Goal: Task Accomplishment & Management: Use online tool/utility

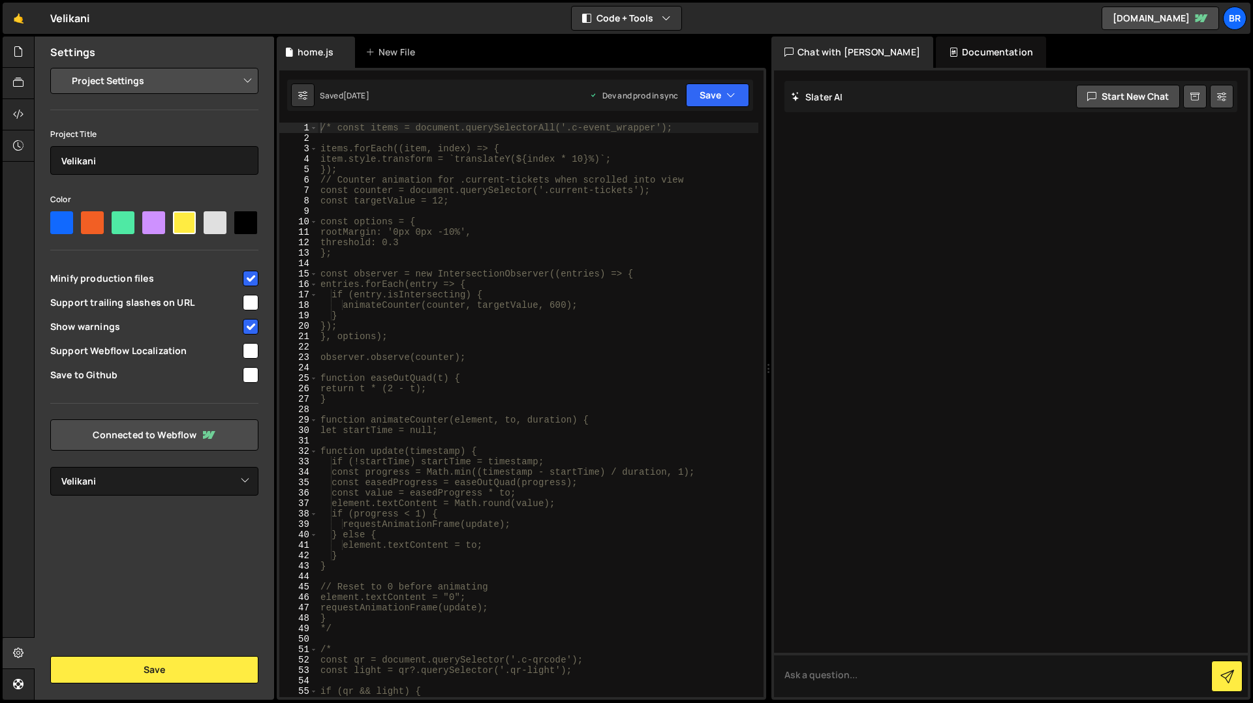
select select "67d83349c242ab1da48ae313"
click at [27, 107] on div at bounding box center [19, 114] width 32 height 31
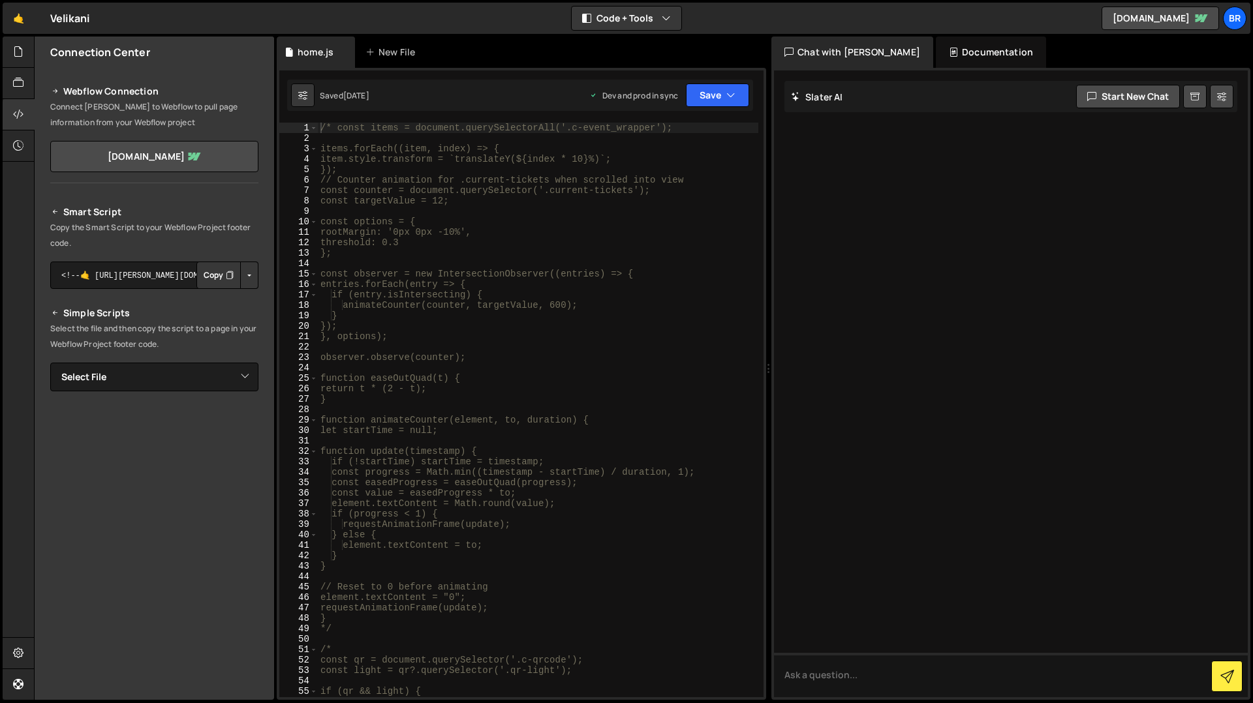
click at [252, 281] on button "Button group with nested dropdown" at bounding box center [249, 275] width 18 height 27
click at [252, 278] on button "Button group with nested dropdown" at bounding box center [249, 275] width 18 height 27
click at [219, 374] on select "Select File home.js" at bounding box center [154, 377] width 208 height 29
click at [20, 59] on icon at bounding box center [18, 51] width 10 height 14
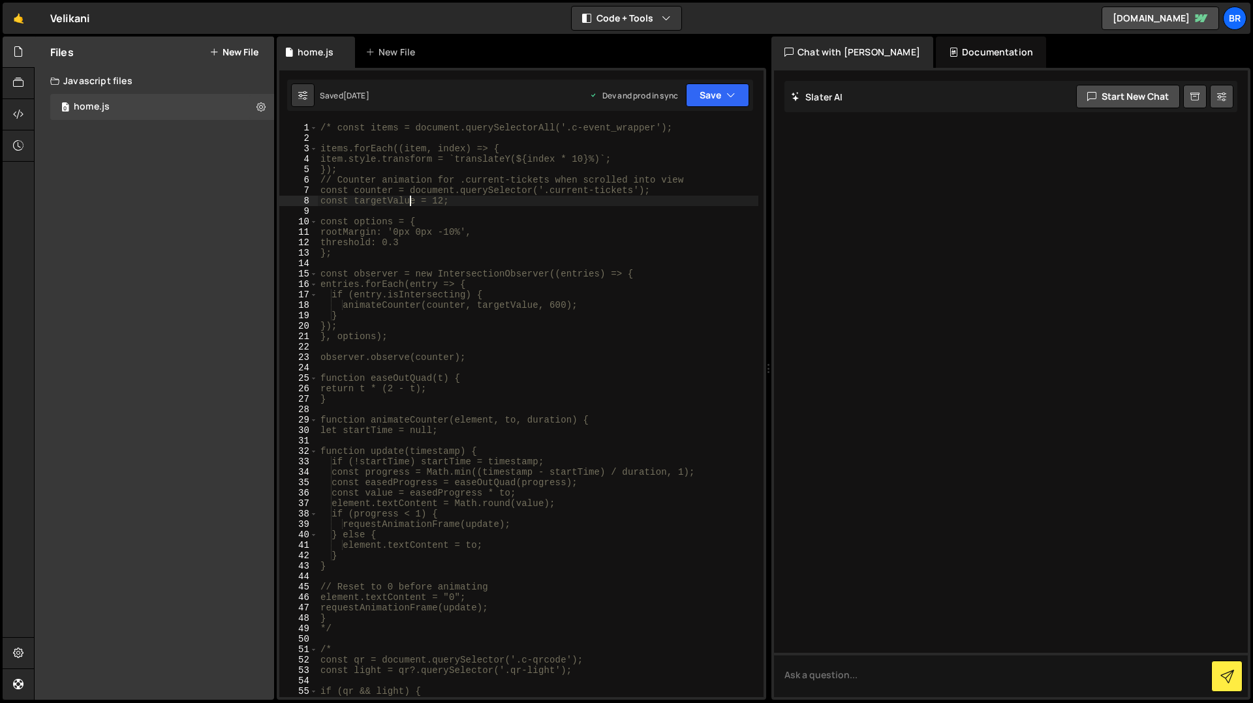
click at [412, 202] on div "/* const items = document.querySelectorAll('.c-event_wrapper'); items.forEach((…" at bounding box center [538, 421] width 440 height 596
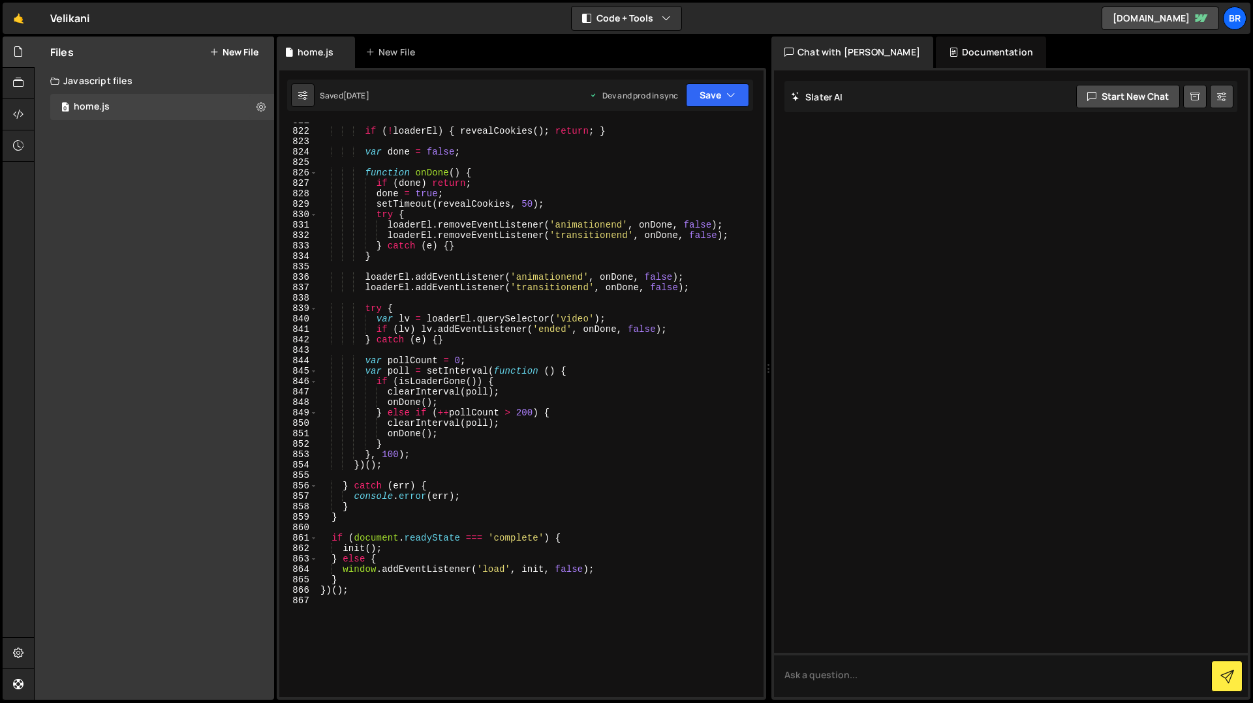
scroll to position [8858, 0]
click at [391, 436] on div "if ( ! loaderEl ) { revealCookies ( ) ; return ; } var done = false ; function …" at bounding box center [538, 413] width 440 height 596
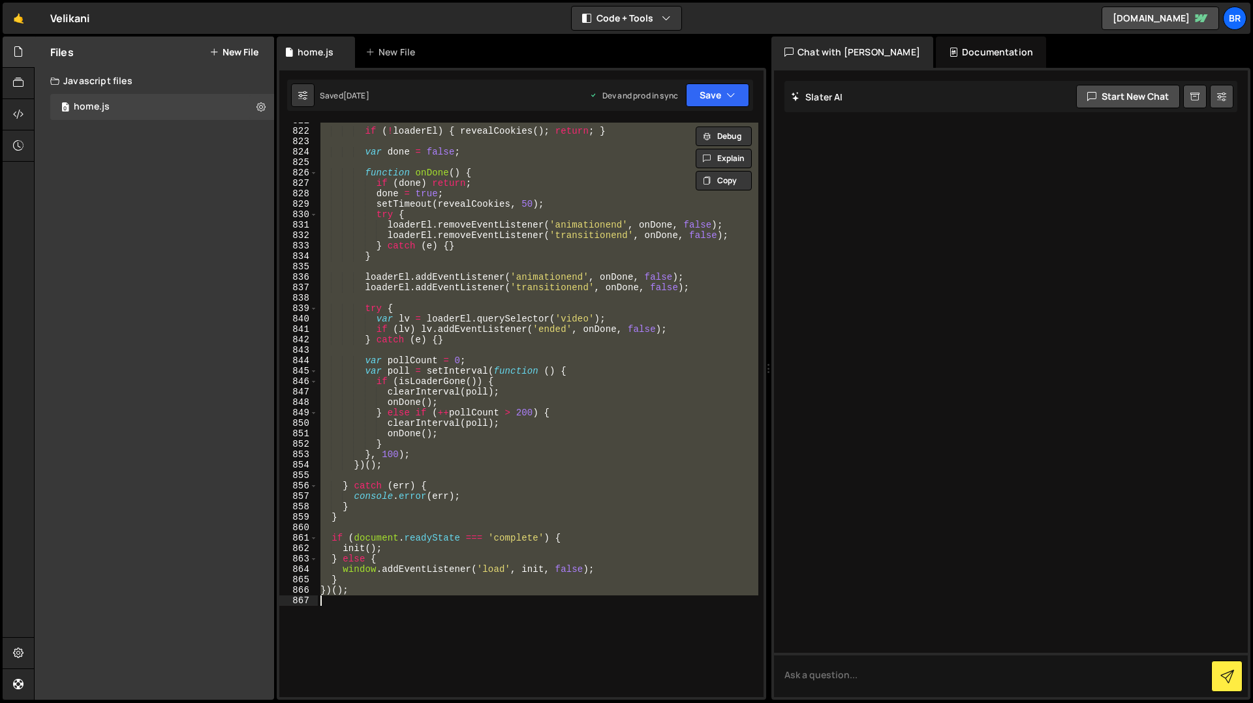
click at [115, 457] on div "Files New File Javascript files 0 home.js 0 CSS files Copy share link Edit File…" at bounding box center [154, 368] width 239 height 663
click at [923, 354] on div at bounding box center [1011, 383] width 474 height 627
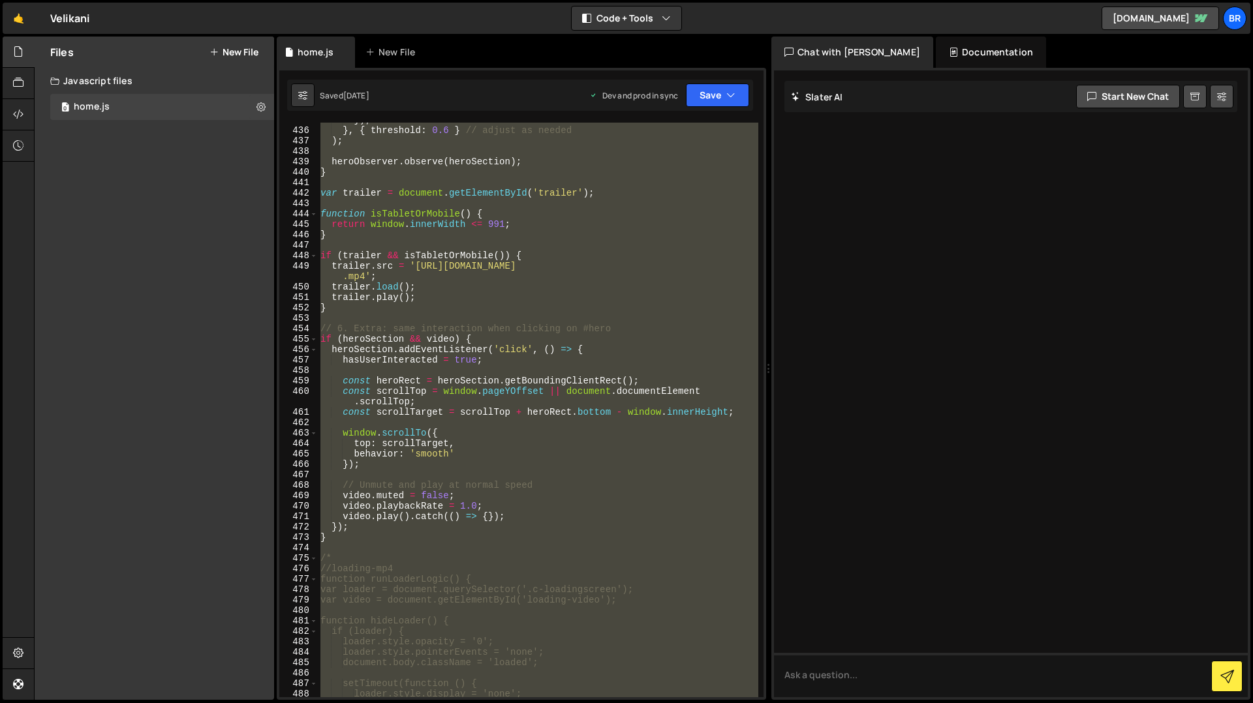
scroll to position [4618, 0]
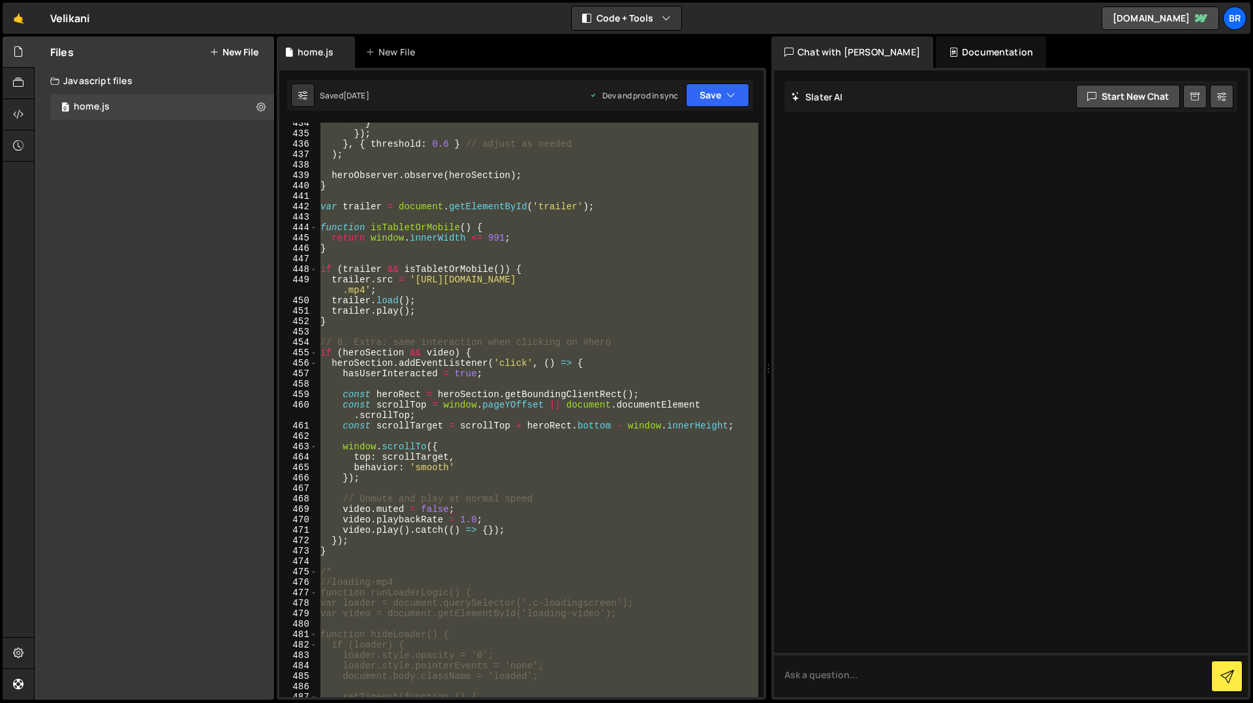
click at [414, 281] on div "} }) ; } , { threshold : 0.6 } // adjust as needed ) ; heroObserver . observe (…" at bounding box center [538, 410] width 440 height 575
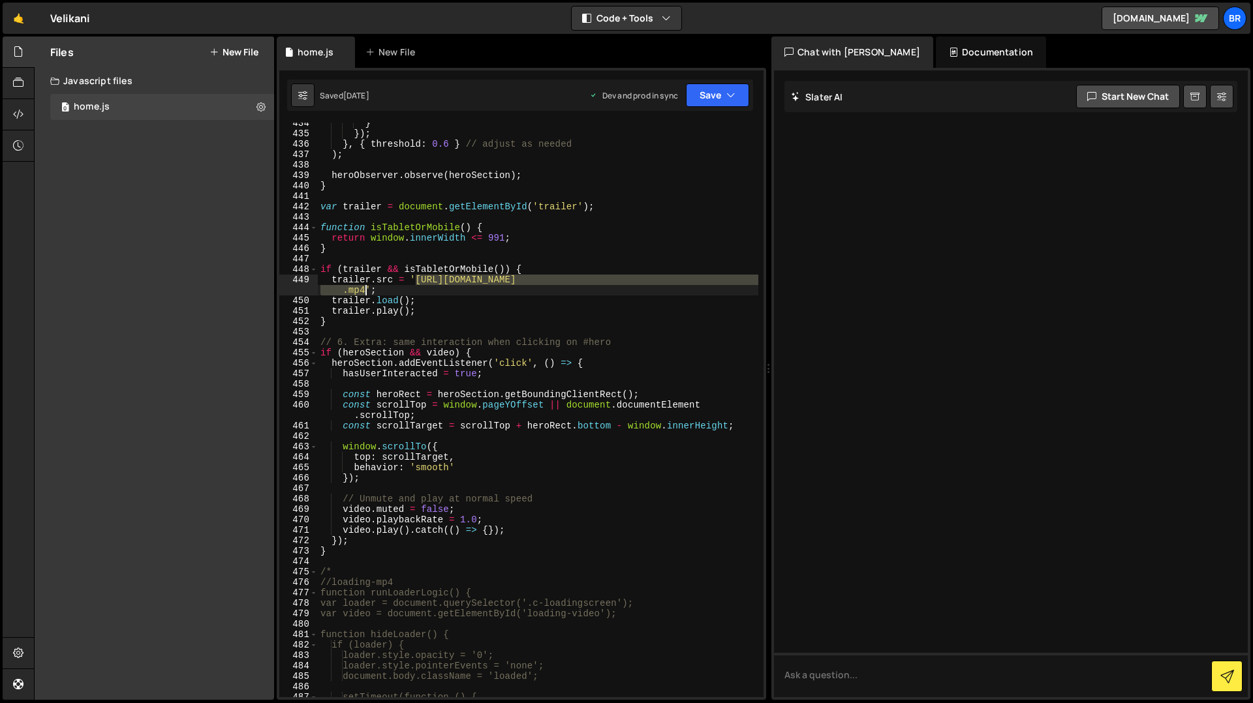
drag, startPoint x: 416, startPoint y: 280, endPoint x: 365, endPoint y: 292, distance: 53.0
click at [365, 292] on div "} }) ; } , { threshold : 0.6 } // adjust as needed ) ; heroObserver . observe (…" at bounding box center [538, 416] width 440 height 596
paste textarea "Gala_premiera"
click at [708, 98] on button "Save" at bounding box center [717, 95] width 63 height 23
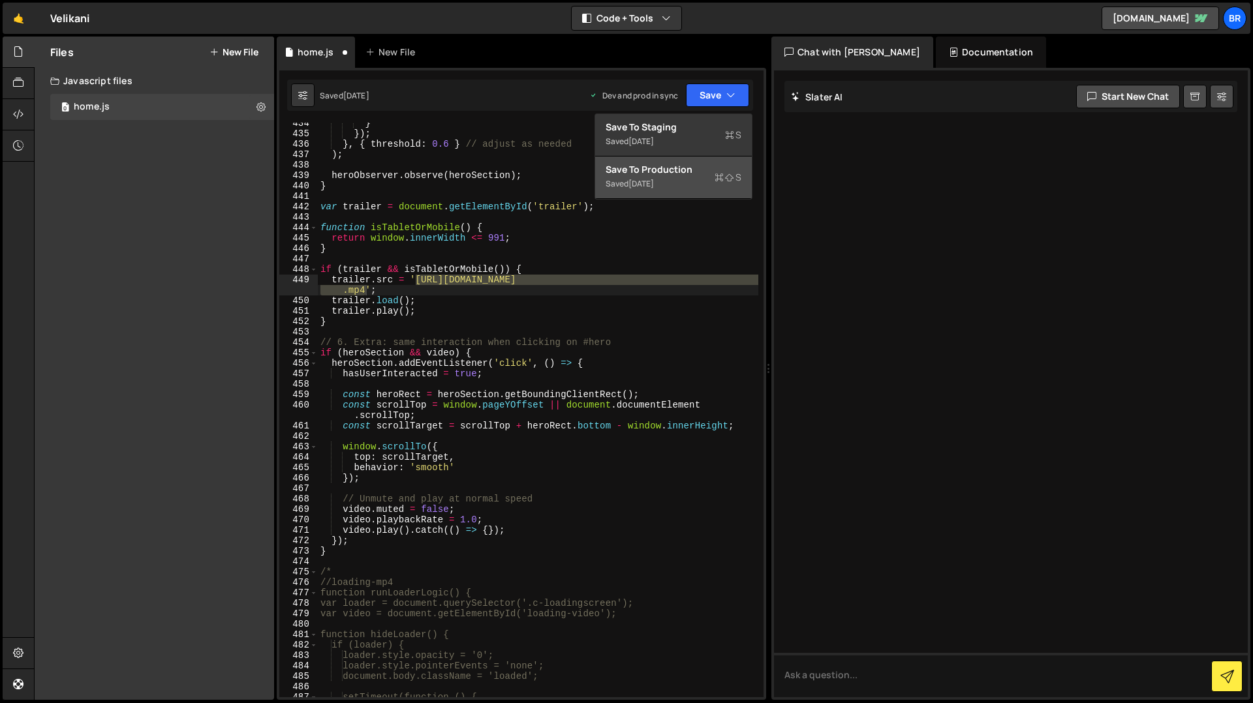
click at [667, 182] on div "Saved [DATE]" at bounding box center [673, 184] width 136 height 16
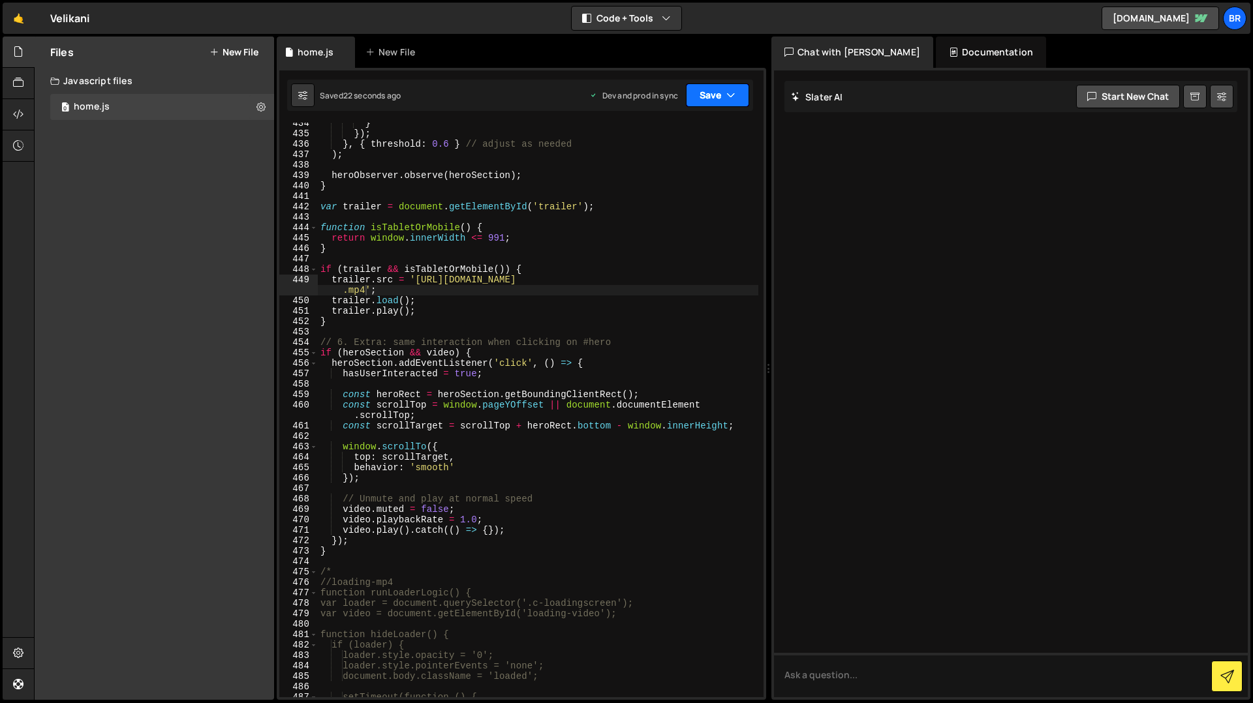
click at [712, 90] on button "Save" at bounding box center [717, 95] width 63 height 23
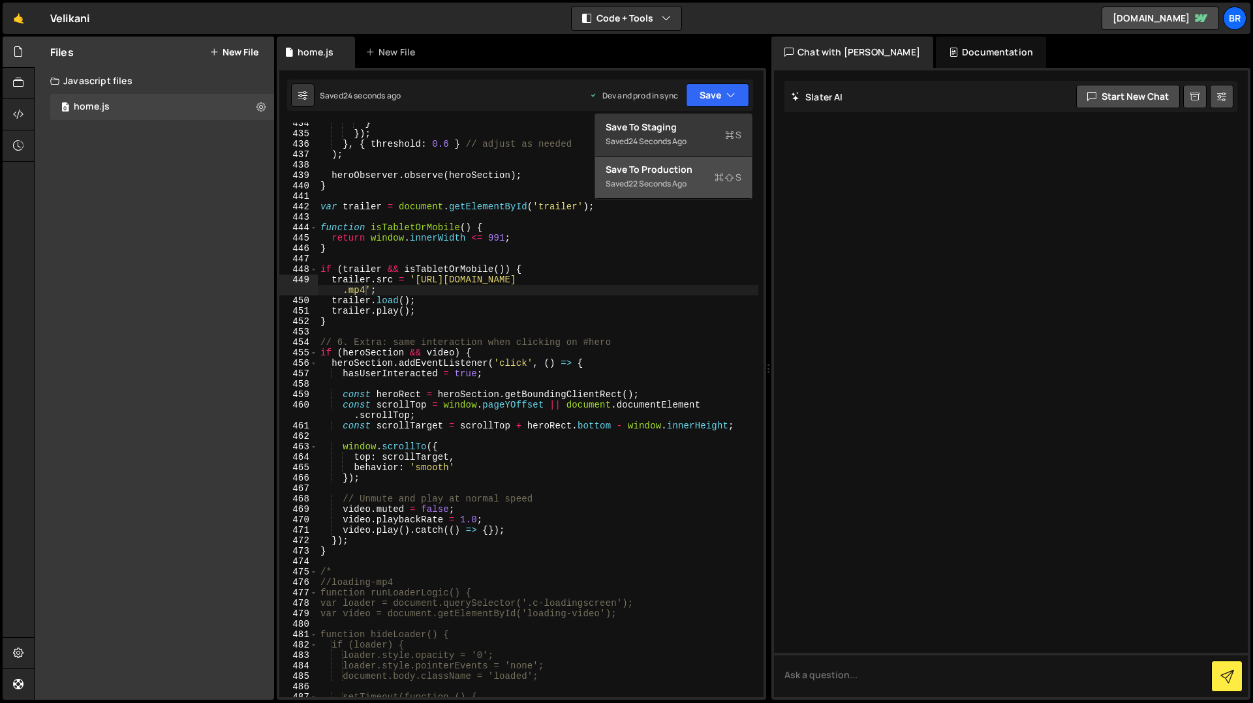
click at [660, 180] on div "22 seconds ago" at bounding box center [657, 183] width 58 height 11
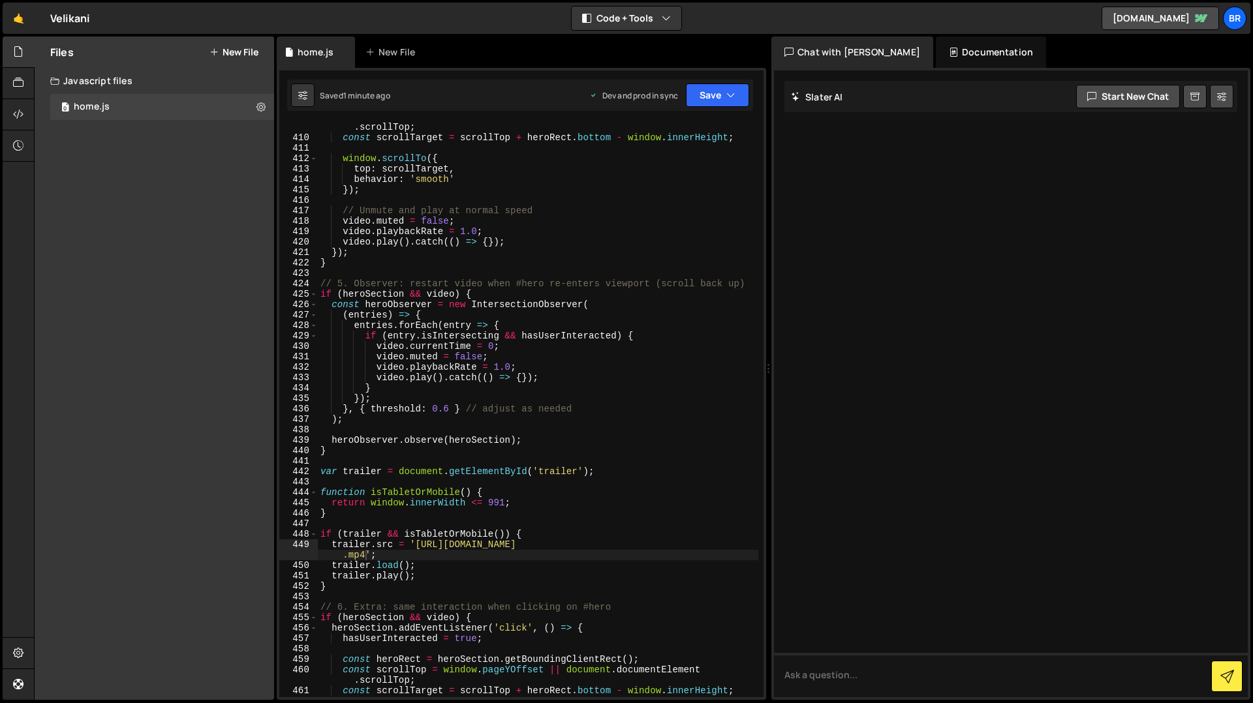
scroll to position [4353, 0]
click at [570, 543] on div "const scrollTop = window . pageYOffset || document . documentElement . scrollTo…" at bounding box center [538, 415] width 440 height 606
type textarea "})();"
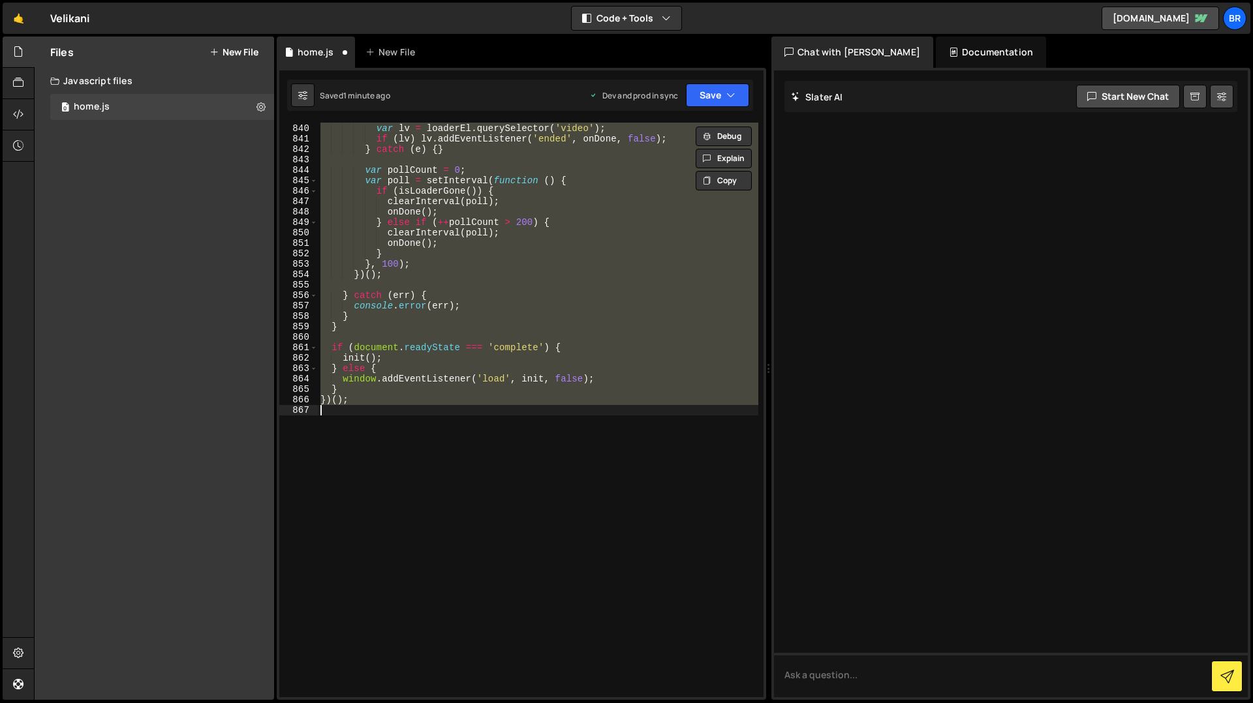
click at [585, 509] on div "try { var lv = loaderEl . querySelector ( 'video' ) ; if ( lv ) lv . addEventLi…" at bounding box center [538, 410] width 440 height 575
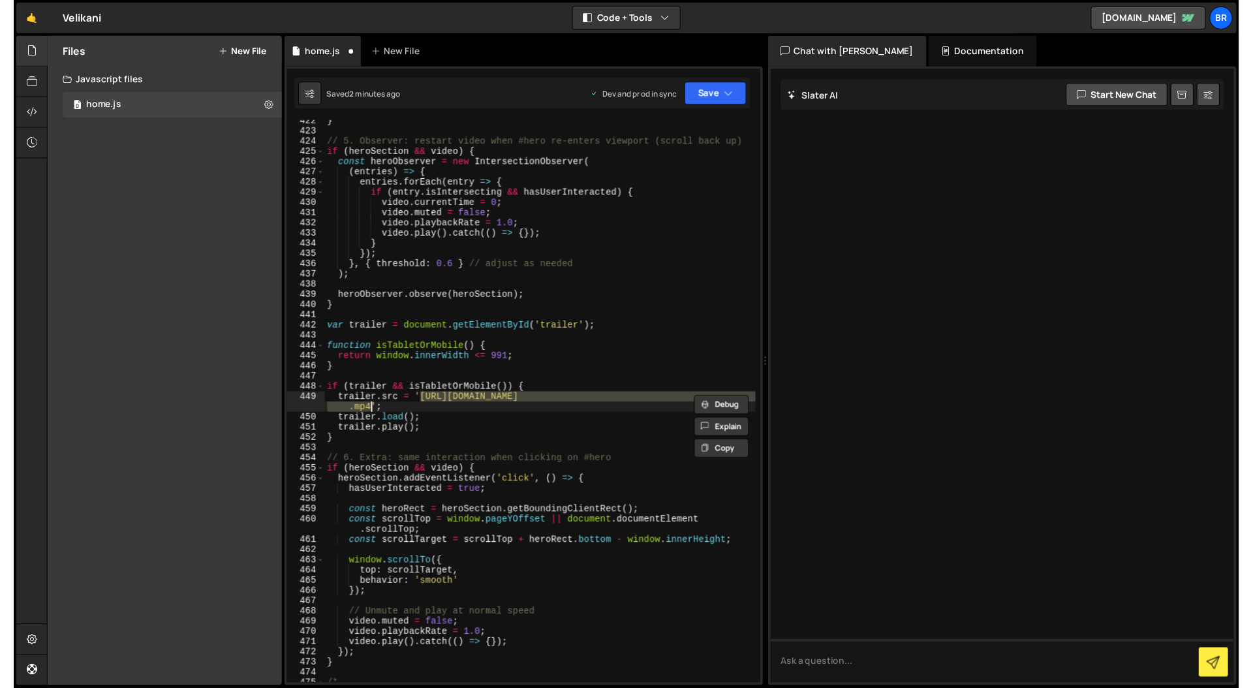
scroll to position [4493, 0]
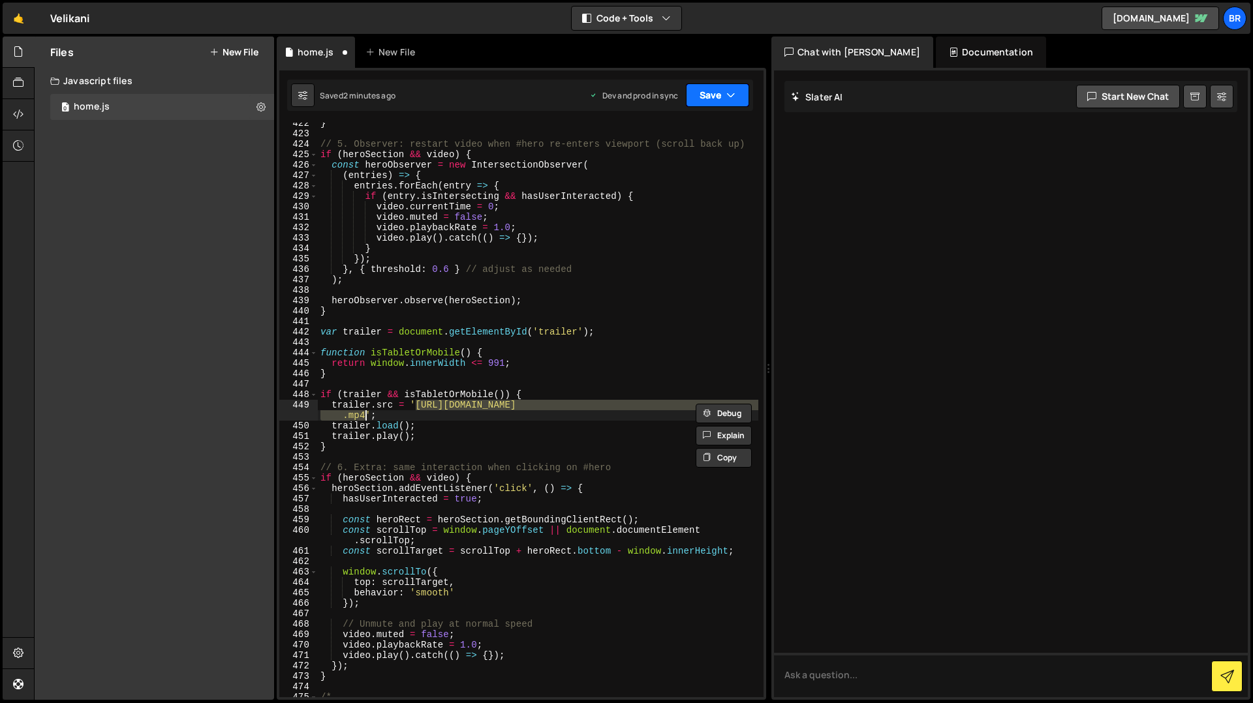
click at [739, 94] on button "Save" at bounding box center [717, 95] width 63 height 23
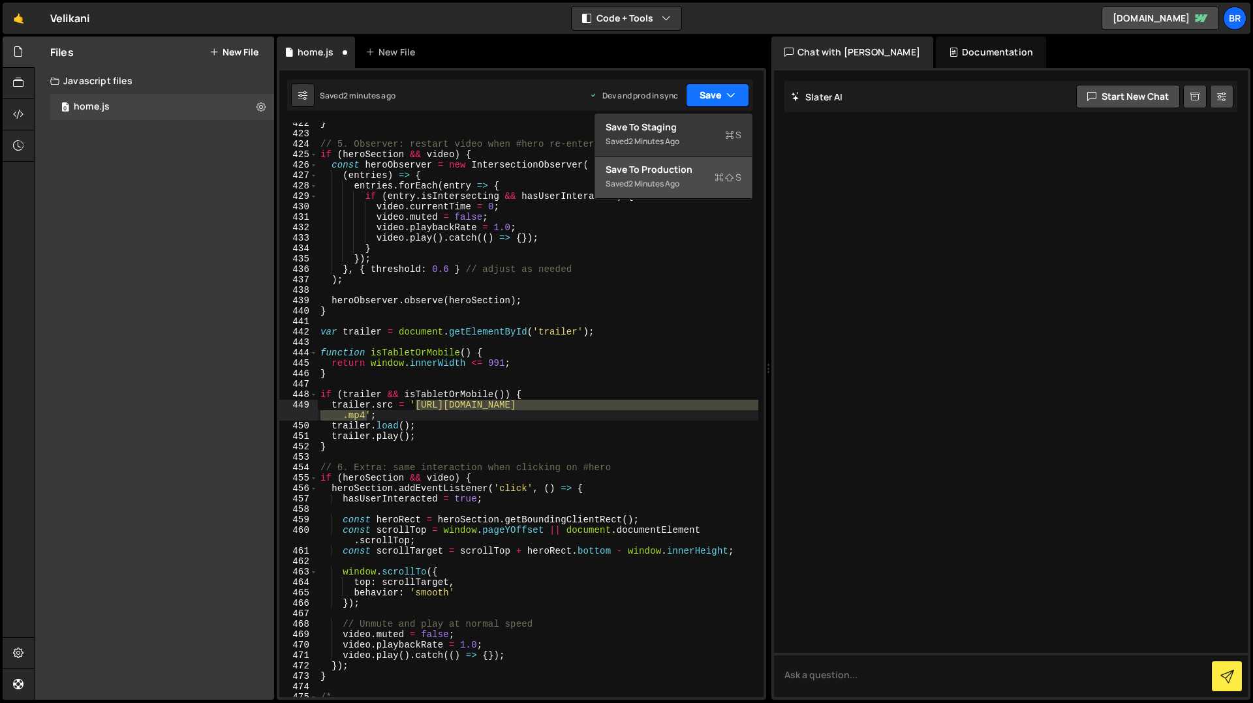
click at [739, 94] on button "Save" at bounding box center [717, 95] width 63 height 23
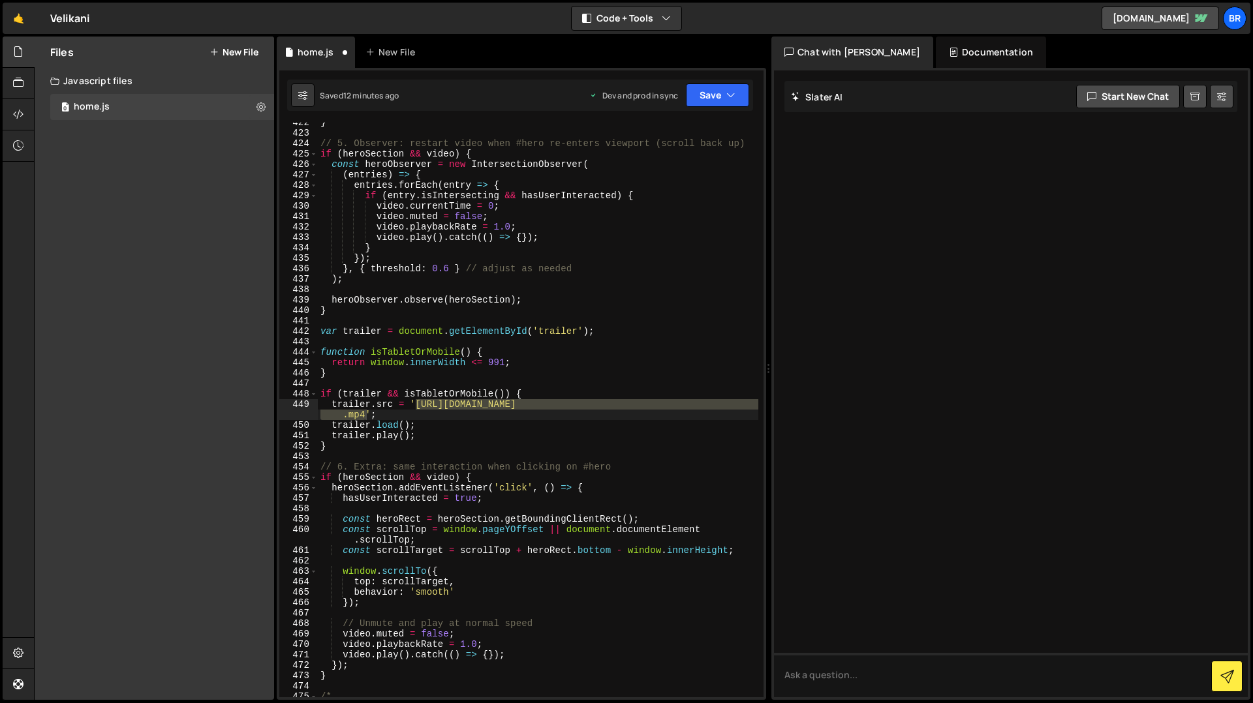
click at [476, 309] on div "} // 5. Observer: restart video when #hero re-enters viewport (scroll back up) …" at bounding box center [538, 415] width 440 height 596
type textarea "})();"
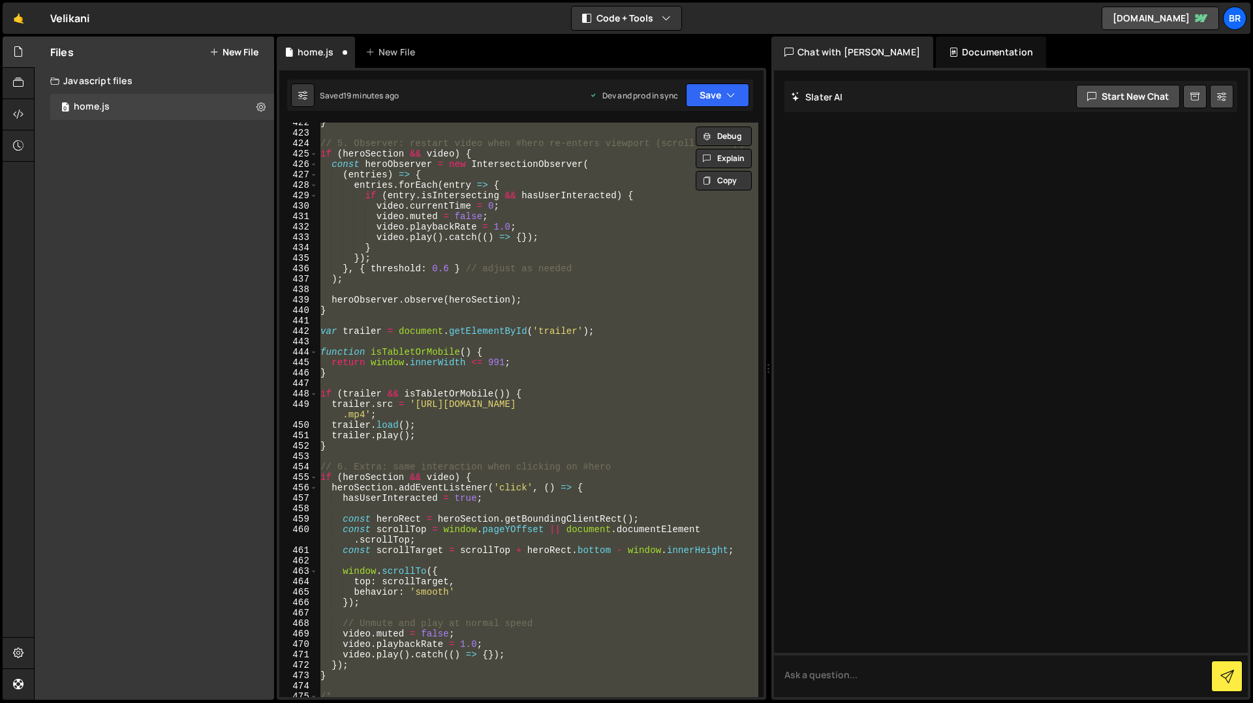
click at [498, 344] on div "} // 5. Observer: restart video when #hero re-enters viewport (scroll back up) …" at bounding box center [538, 410] width 440 height 575
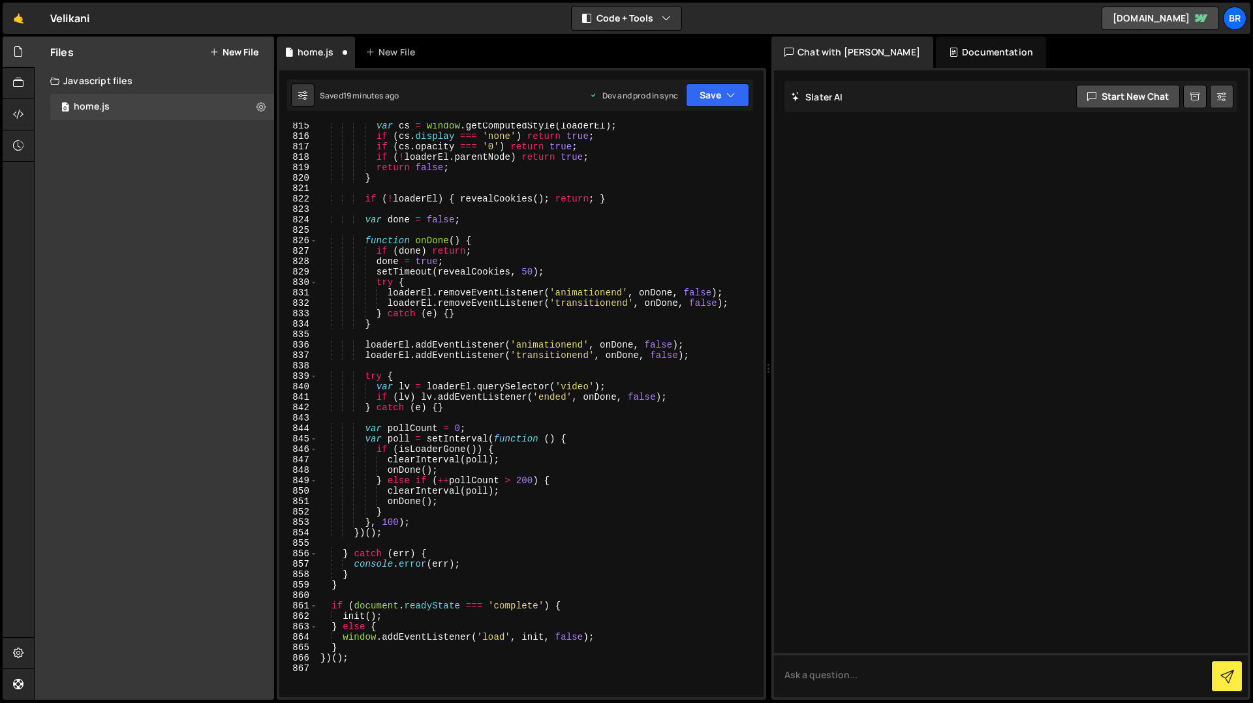
scroll to position [9049, 0]
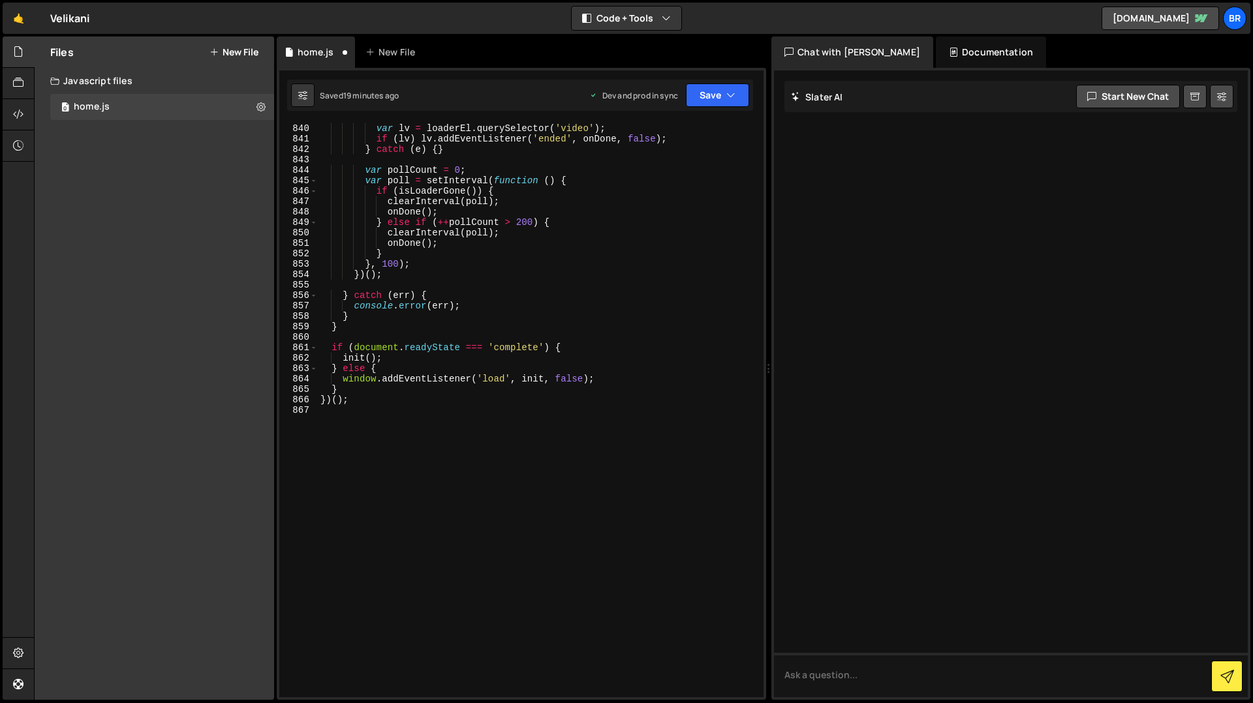
click at [389, 410] on div "try { var lv = loaderEl . querySelector ( 'video' ) ; if ( lv ) lv . addEventLi…" at bounding box center [538, 411] width 440 height 596
type textarea "})();"
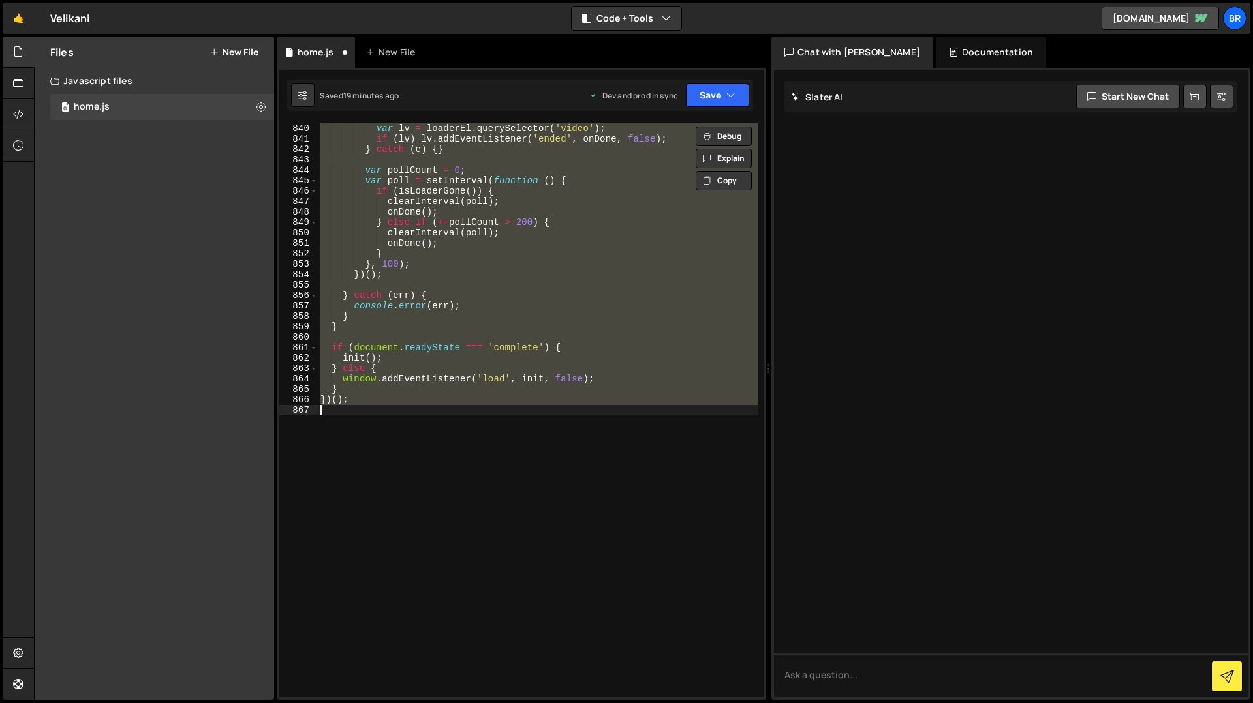
paste textarea
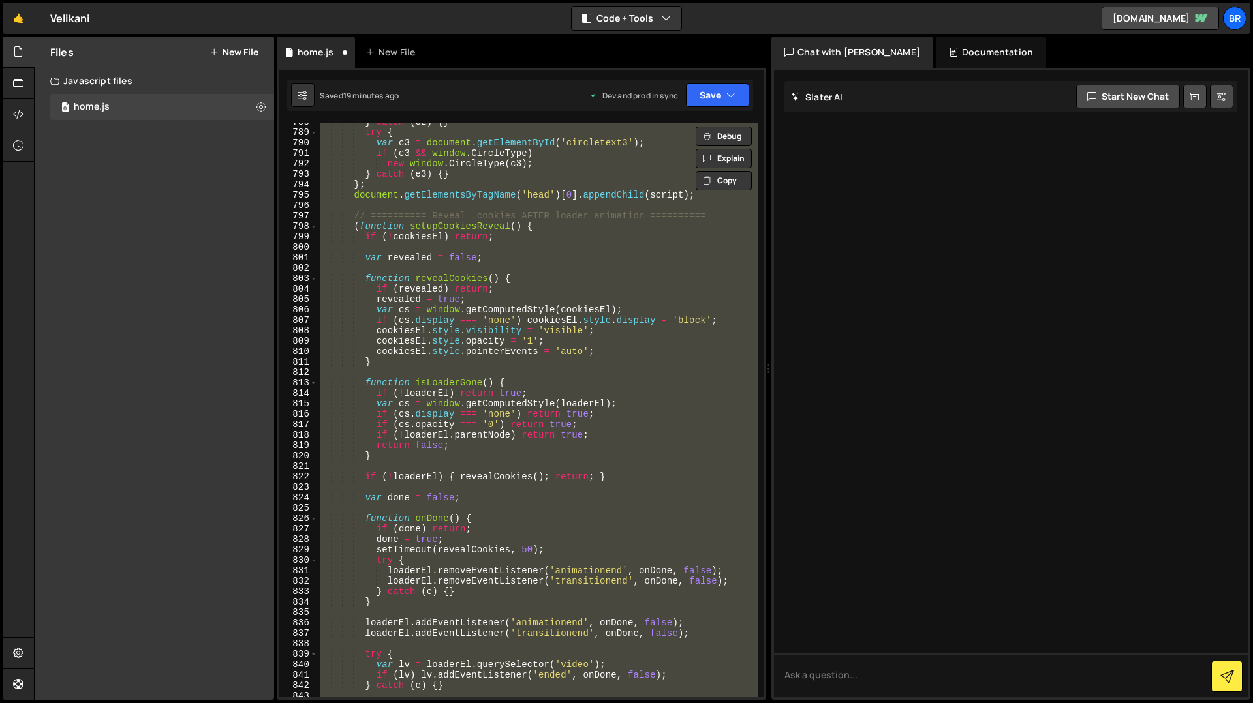
scroll to position [8390, 0]
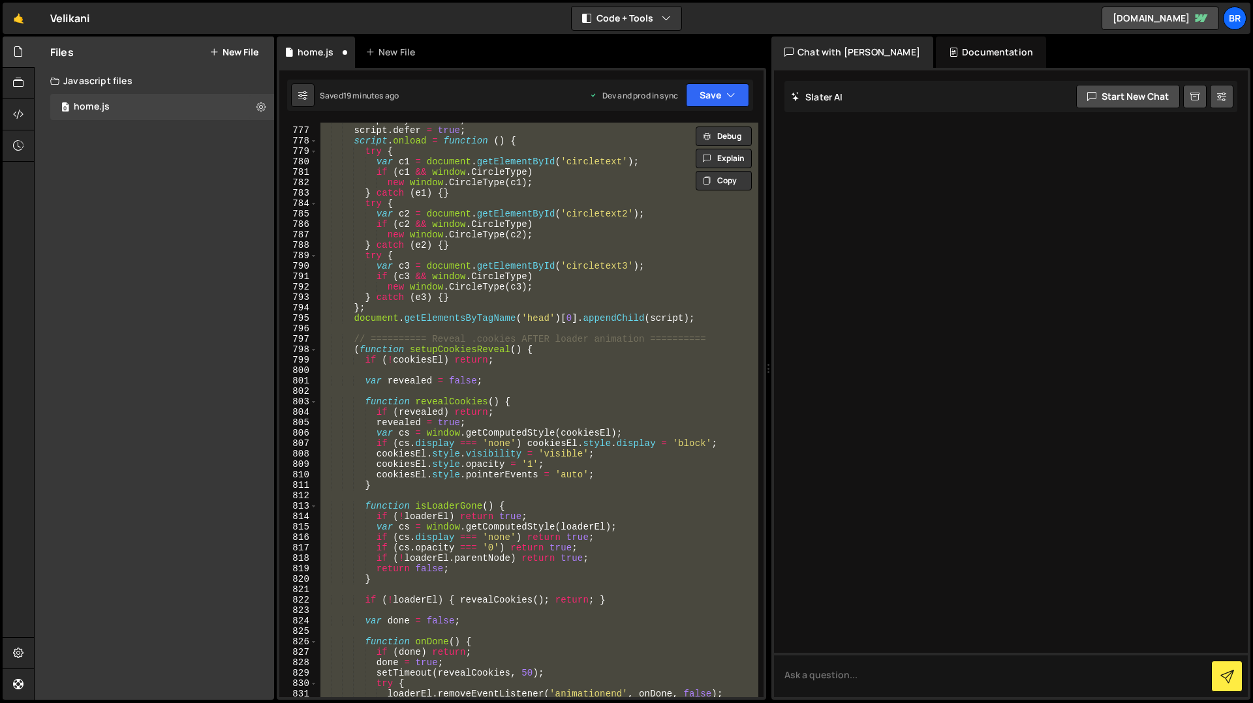
click at [552, 343] on div "script . async = true ; script . defer = true ; script . onload = function ( ) …" at bounding box center [538, 410] width 440 height 575
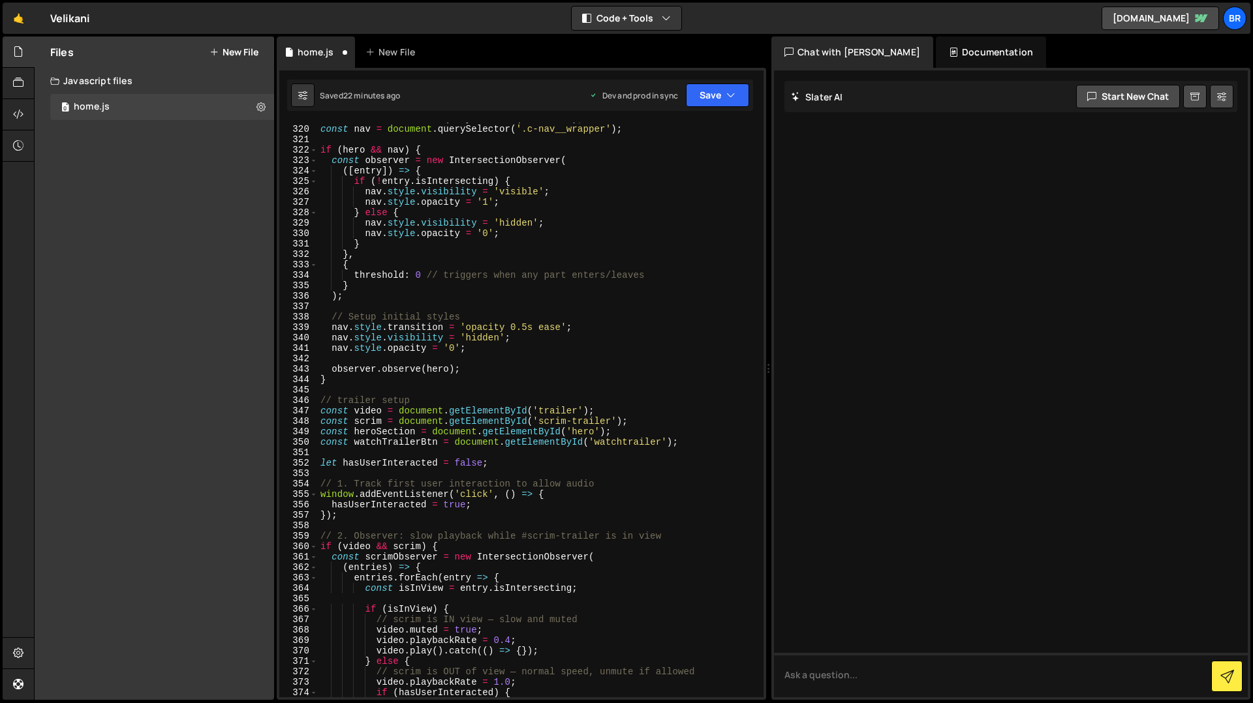
scroll to position [4504, 0]
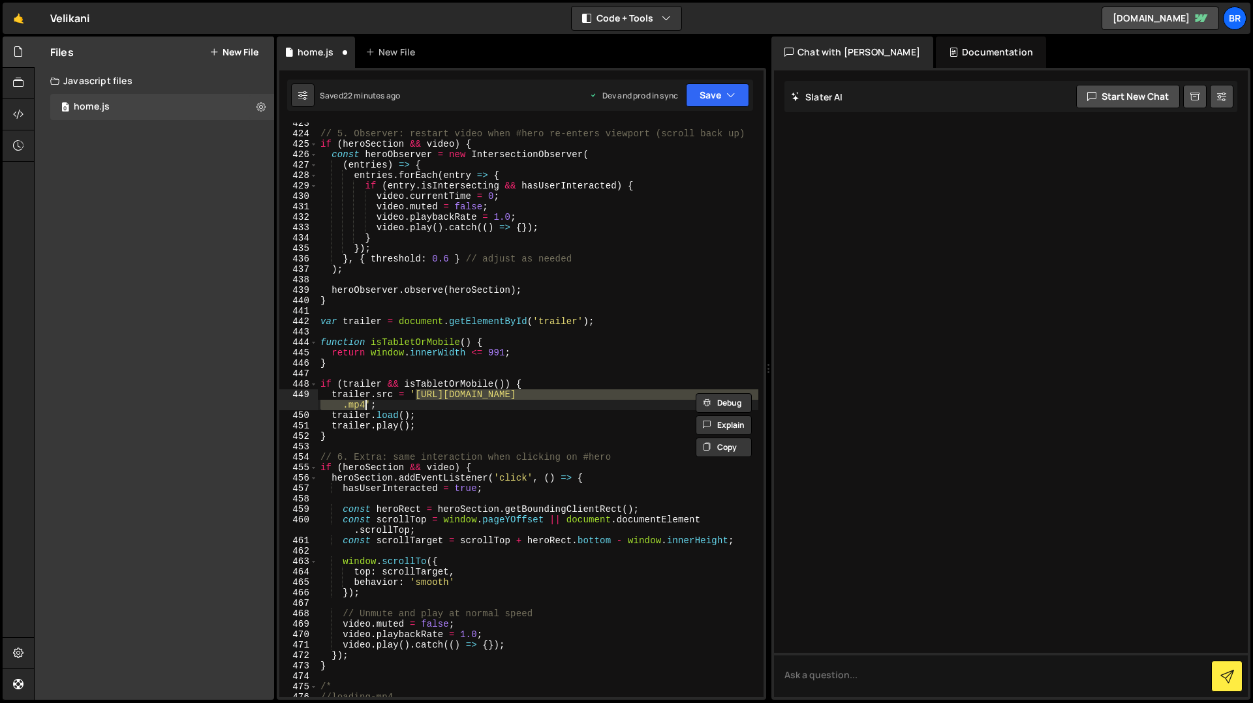
click at [585, 440] on div "// 5. Observer: restart video when #hero re-enters viewport (scroll back up) if…" at bounding box center [538, 416] width 440 height 596
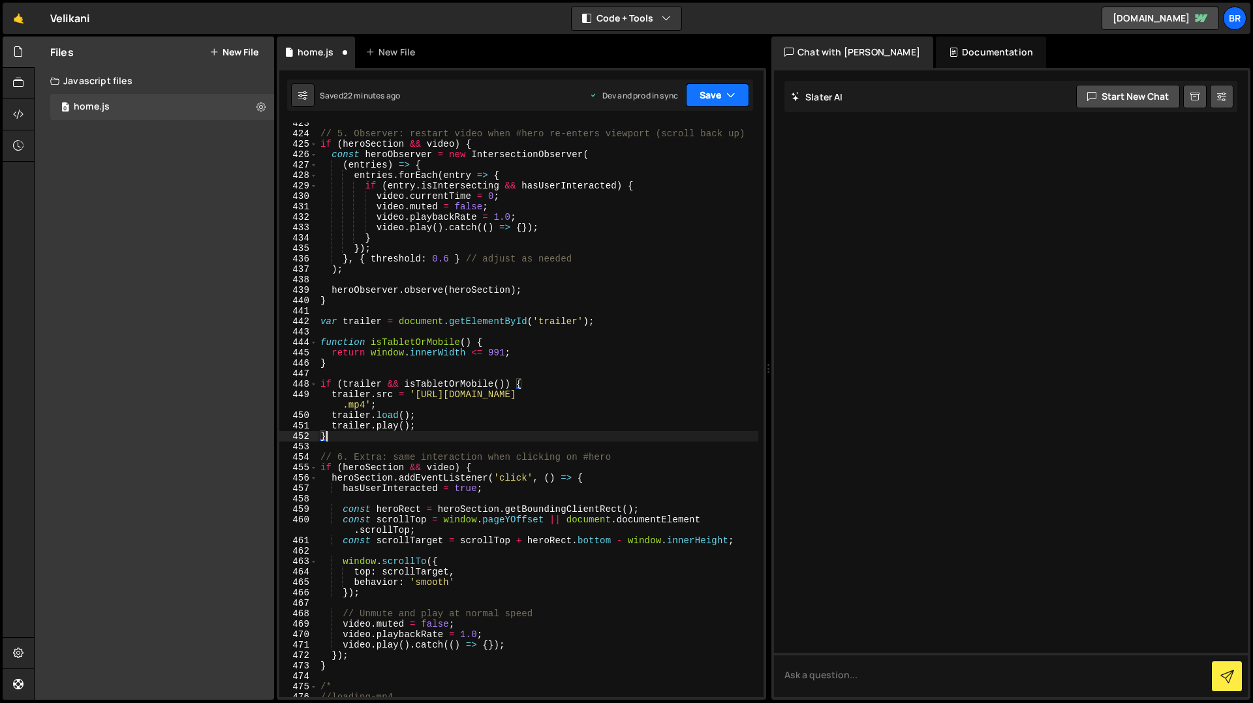
click at [717, 98] on button "Save" at bounding box center [717, 95] width 63 height 23
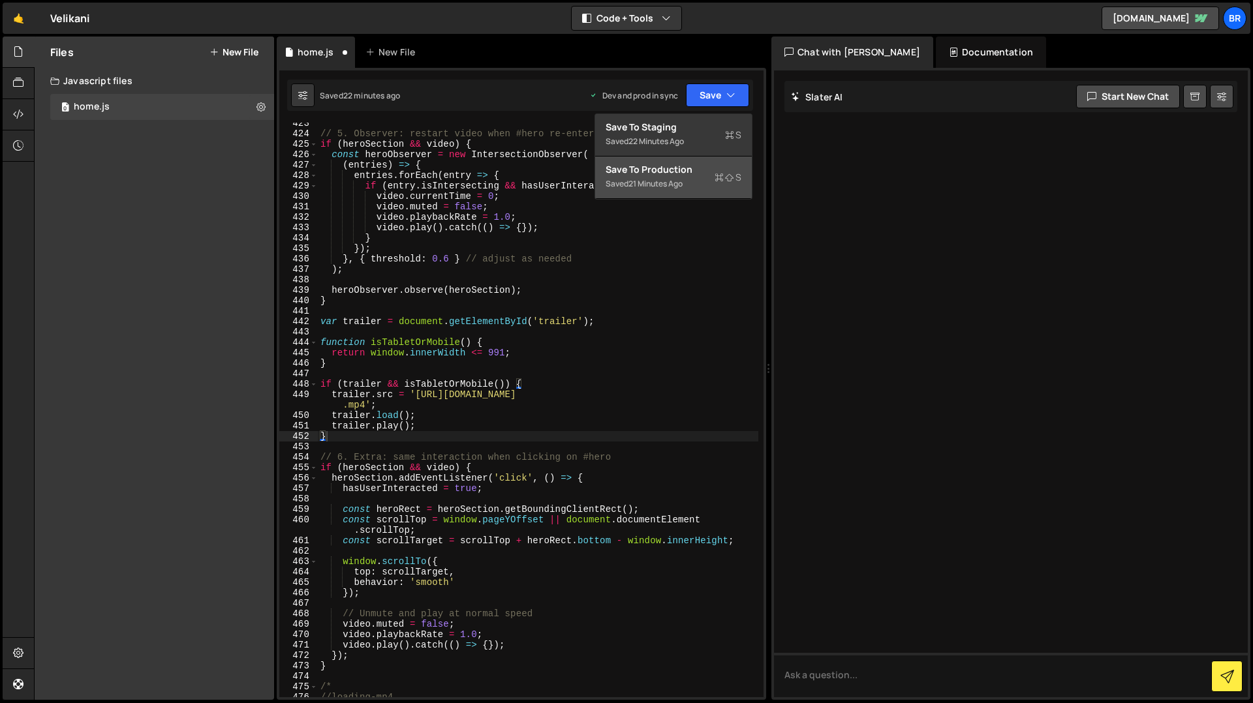
click at [682, 180] on div "21 minutes ago" at bounding box center [655, 183] width 54 height 11
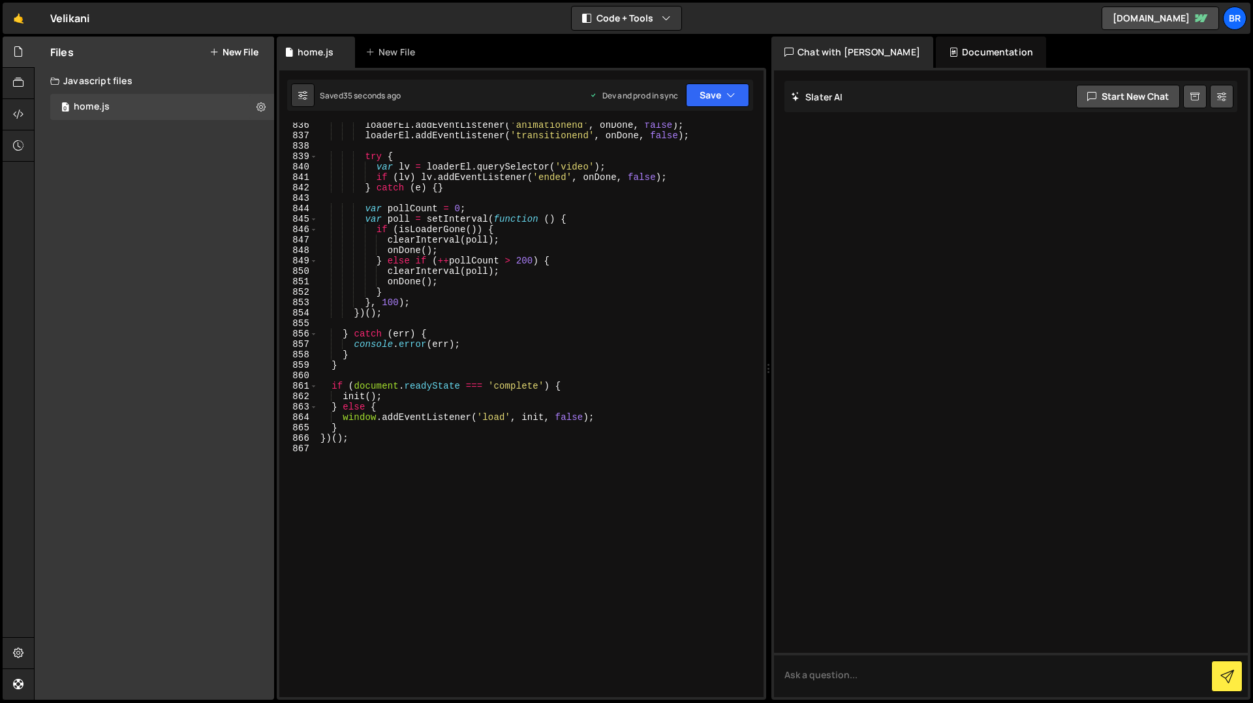
scroll to position [9010, 0]
click at [716, 95] on button "Save" at bounding box center [717, 95] width 63 height 23
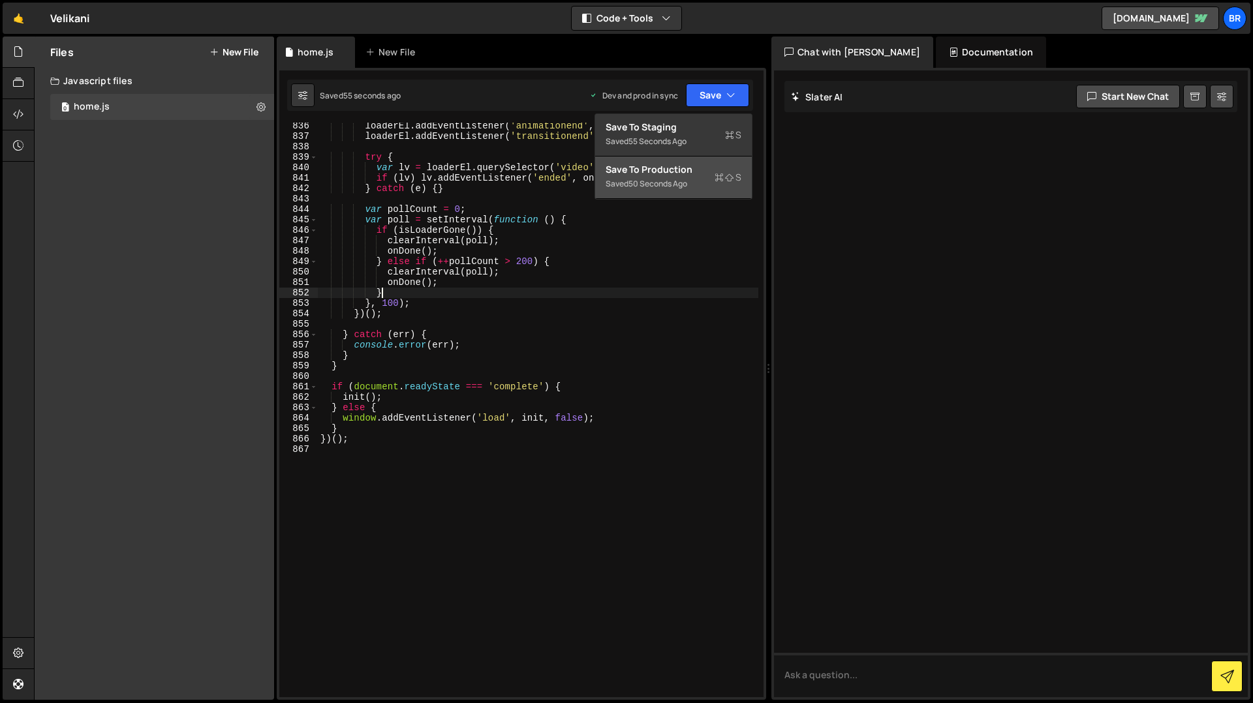
click at [638, 290] on div "loaderEl . addEventListener ( 'animationend' , onDone , false ) ; loaderEl . ad…" at bounding box center [538, 419] width 440 height 596
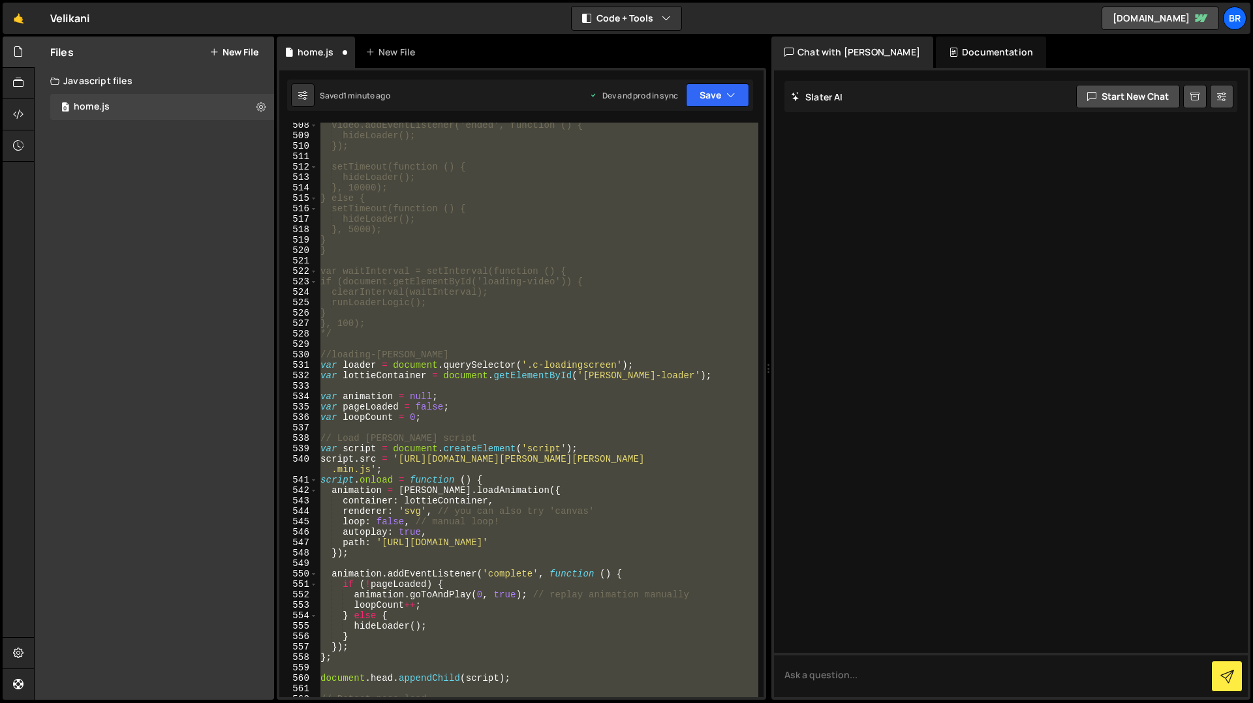
scroll to position [5424, 0]
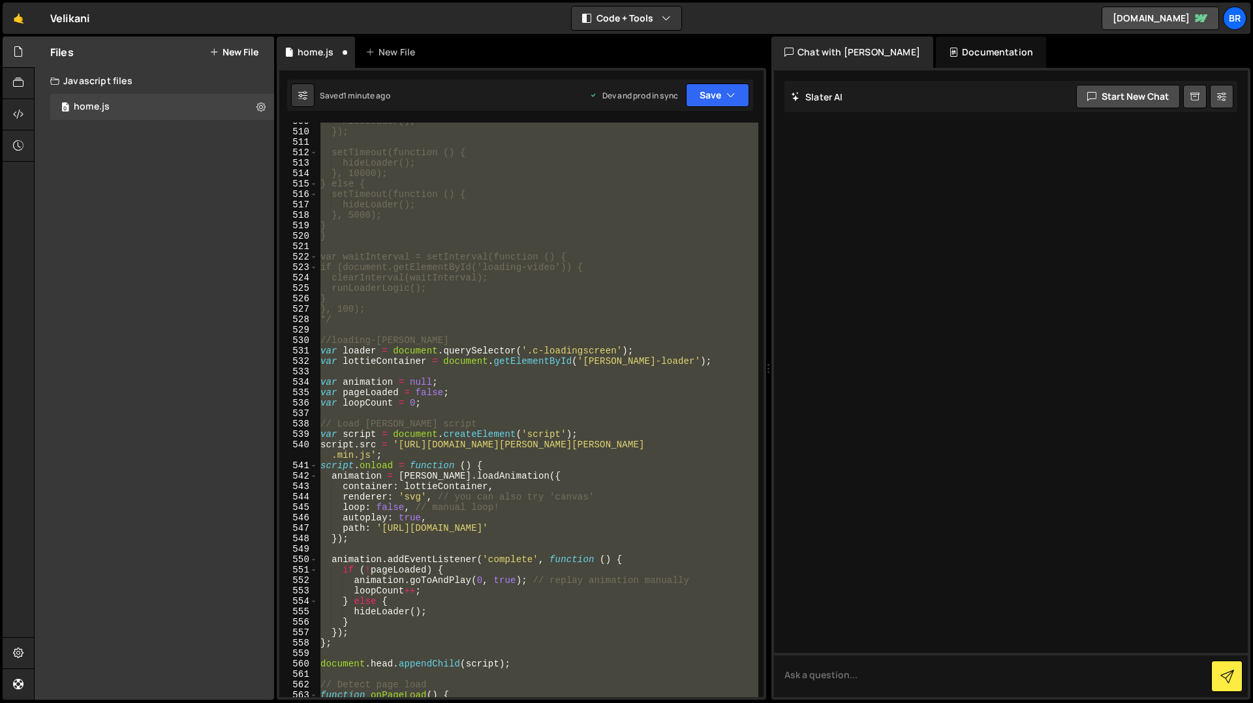
click at [630, 450] on div "hideLoader(); }); setTimeout(function () { hideLoader(); }, 10000); } else { se…" at bounding box center [538, 410] width 440 height 575
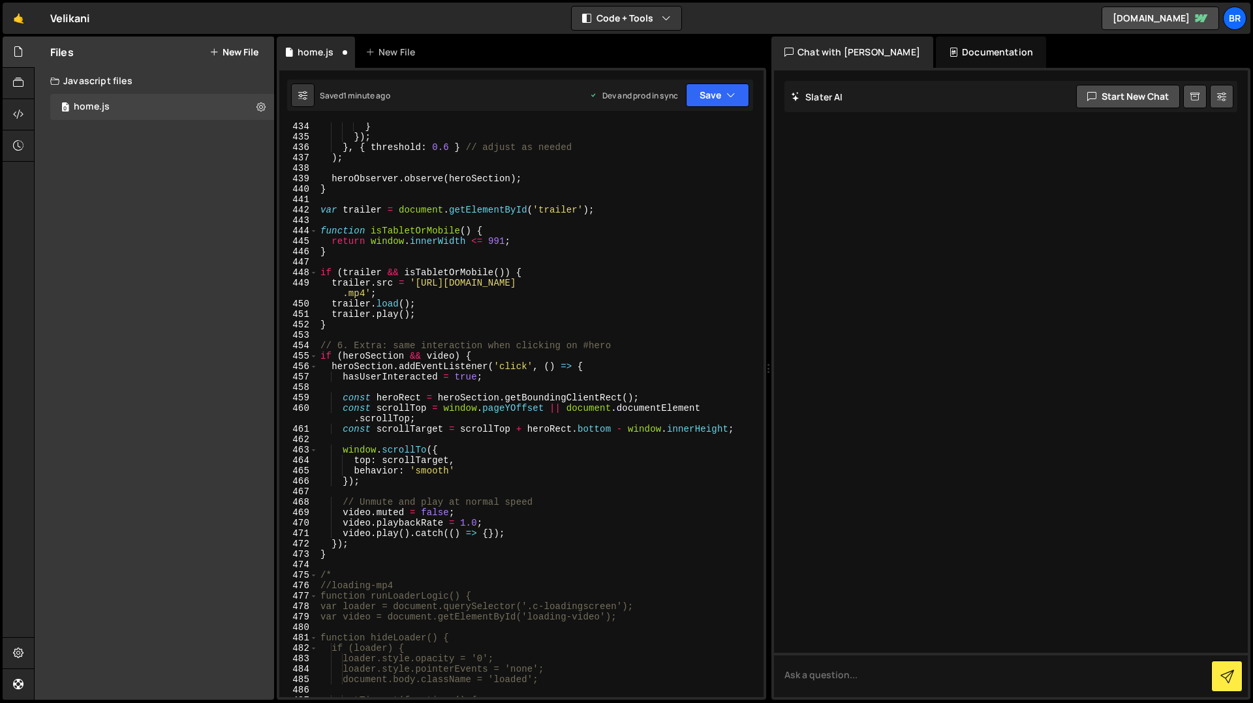
scroll to position [4593, 0]
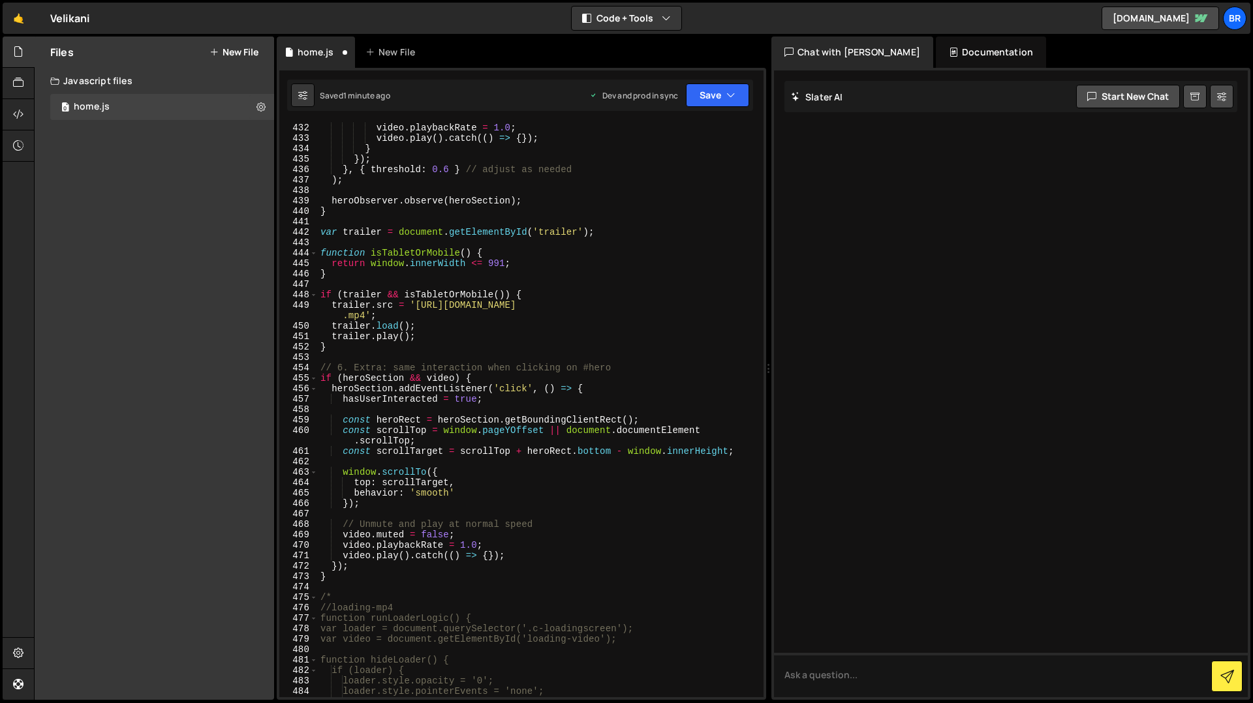
click at [719, 311] on div "video . muted = false ; video . playbackRate = 1.0 ; video . play ( ) . catch (…" at bounding box center [538, 410] width 440 height 596
drag, startPoint x: 367, startPoint y: 319, endPoint x: 415, endPoint y: 308, distance: 49.5
click at [415, 308] on div "video . muted = false ; video . playbackRate = 1.0 ; video . play ( ) . catch (…" at bounding box center [538, 410] width 440 height 596
click at [706, 98] on button "Save" at bounding box center [717, 95] width 63 height 23
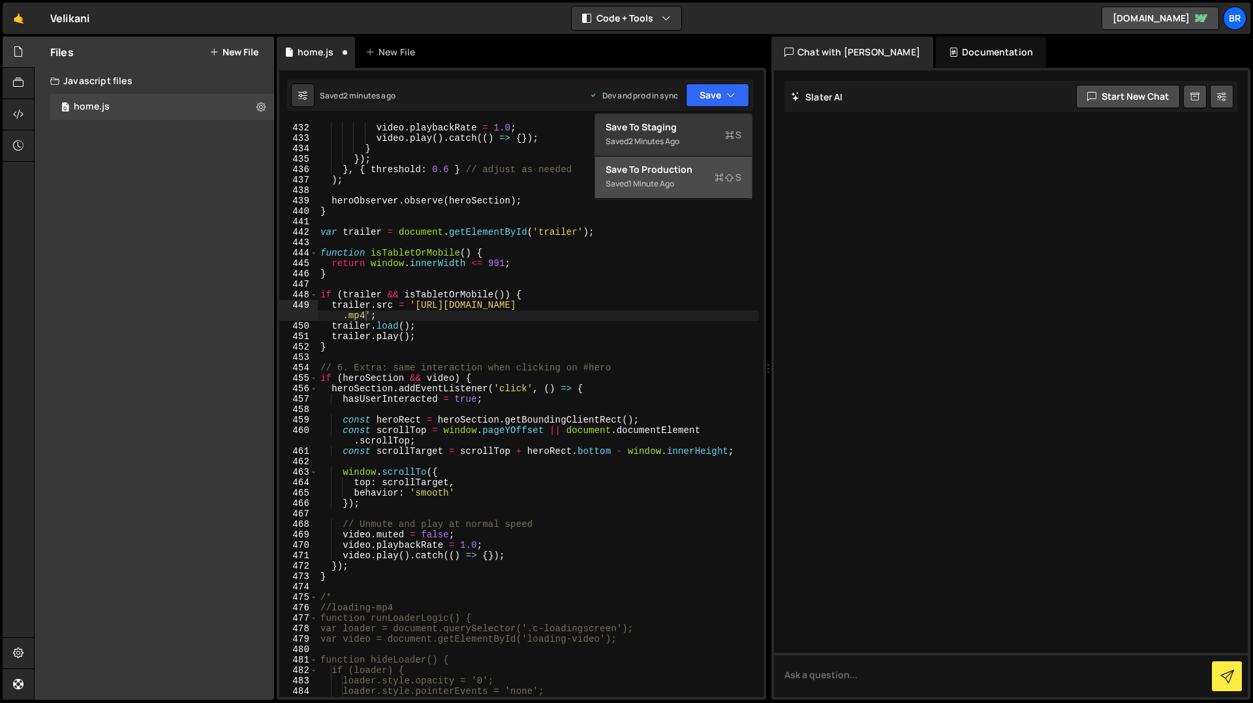
click at [697, 176] on div "Saved 1 minute ago" at bounding box center [673, 184] width 136 height 16
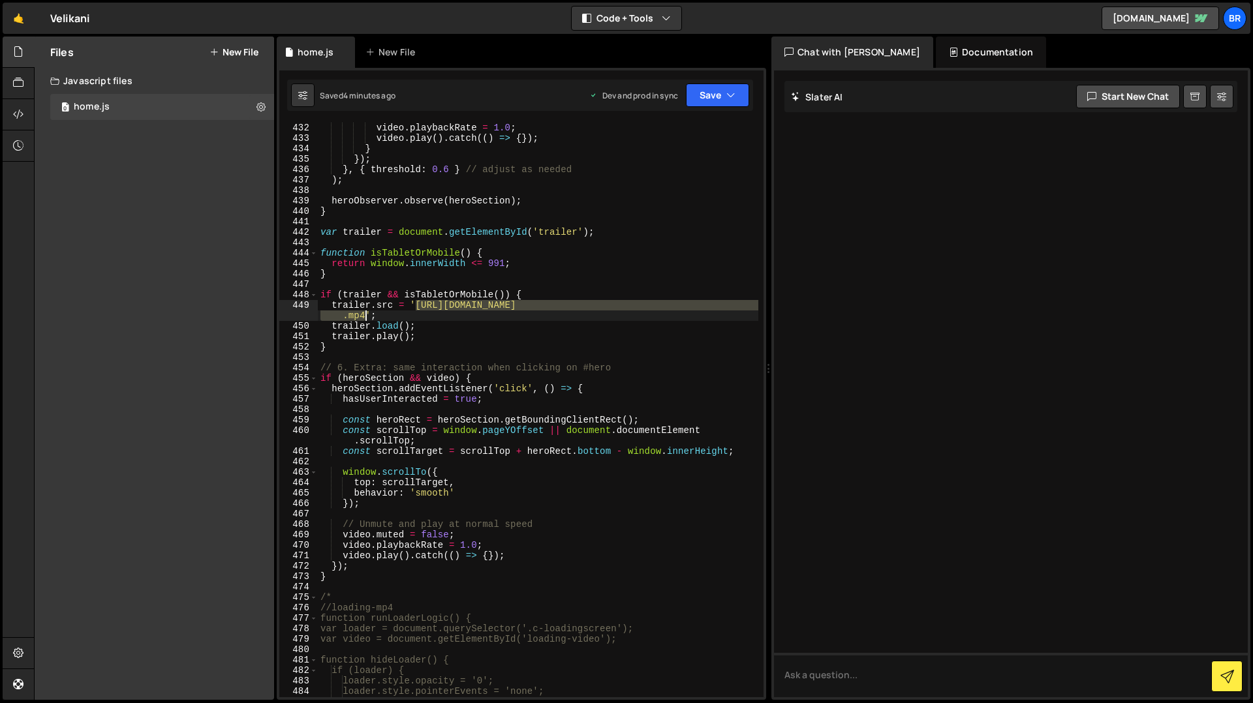
drag, startPoint x: 416, startPoint y: 309, endPoint x: 365, endPoint y: 319, distance: 52.6
click at [365, 319] on div "video . muted = false ; video . playbackRate = 1.0 ; video . play ( ) . catch (…" at bounding box center [538, 410] width 440 height 596
paste textarea "Gala_premiera"
type textarea "trailer.src = '[URL][DOMAIN_NAME]';"
click at [720, 94] on button "Save" at bounding box center [717, 95] width 63 height 23
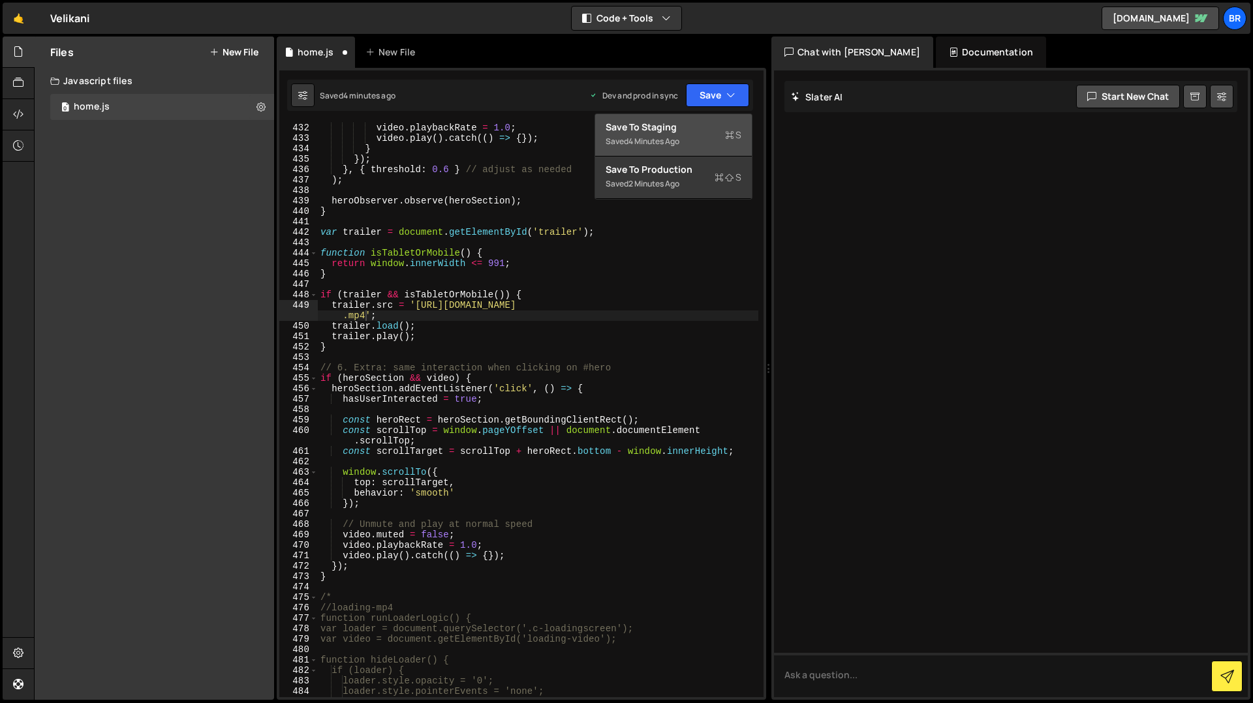
click at [701, 132] on div "Save to Staging S" at bounding box center [673, 127] width 136 height 13
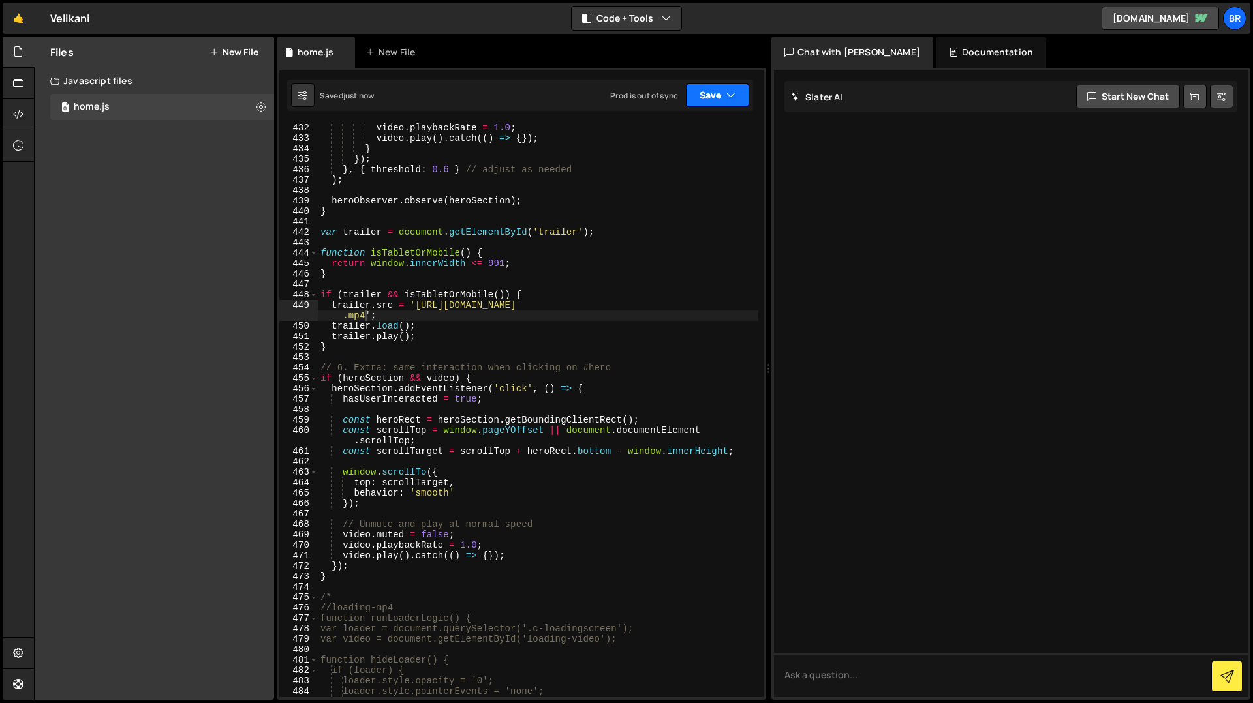
click at [716, 98] on button "Save" at bounding box center [717, 95] width 63 height 23
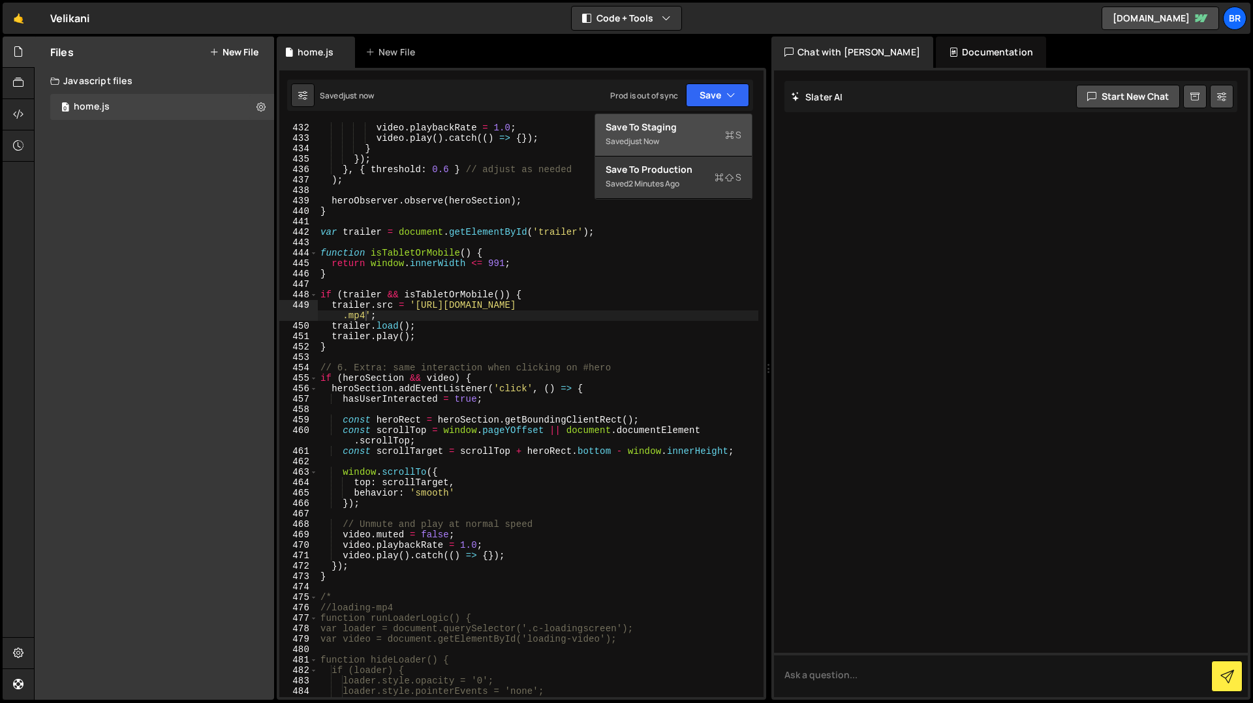
click at [700, 142] on div "Saved just now" at bounding box center [673, 142] width 136 height 16
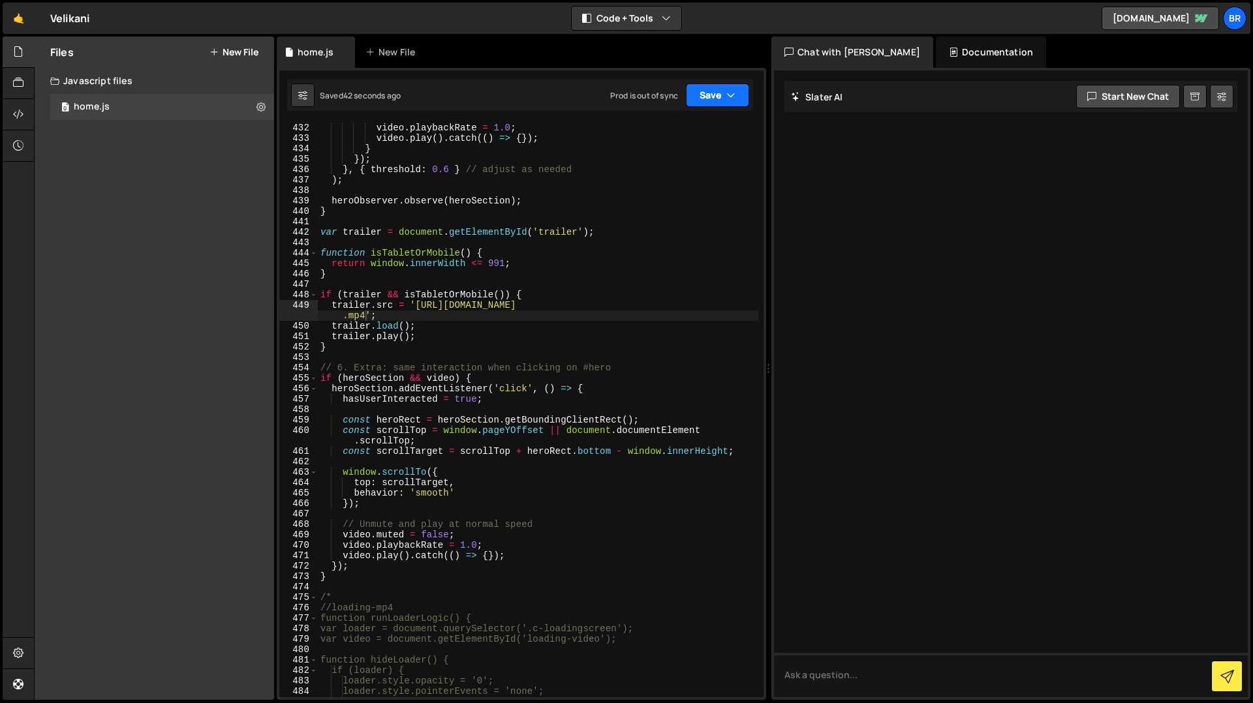
click at [720, 102] on button "Save" at bounding box center [717, 95] width 63 height 23
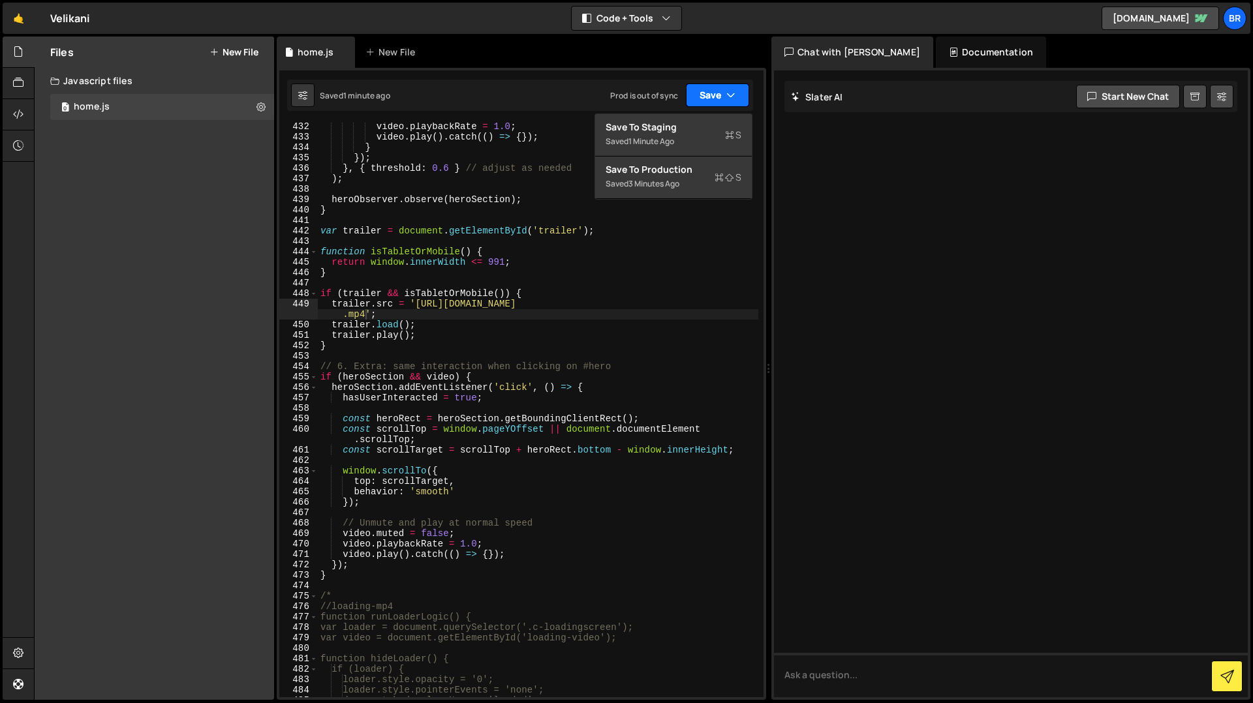
scroll to position [4594, 0]
click at [528, 408] on div "video . playbackRate = 1.0 ; video . play ( ) . catch (( ) => { }) ; } }) ; } ,…" at bounding box center [538, 419] width 440 height 596
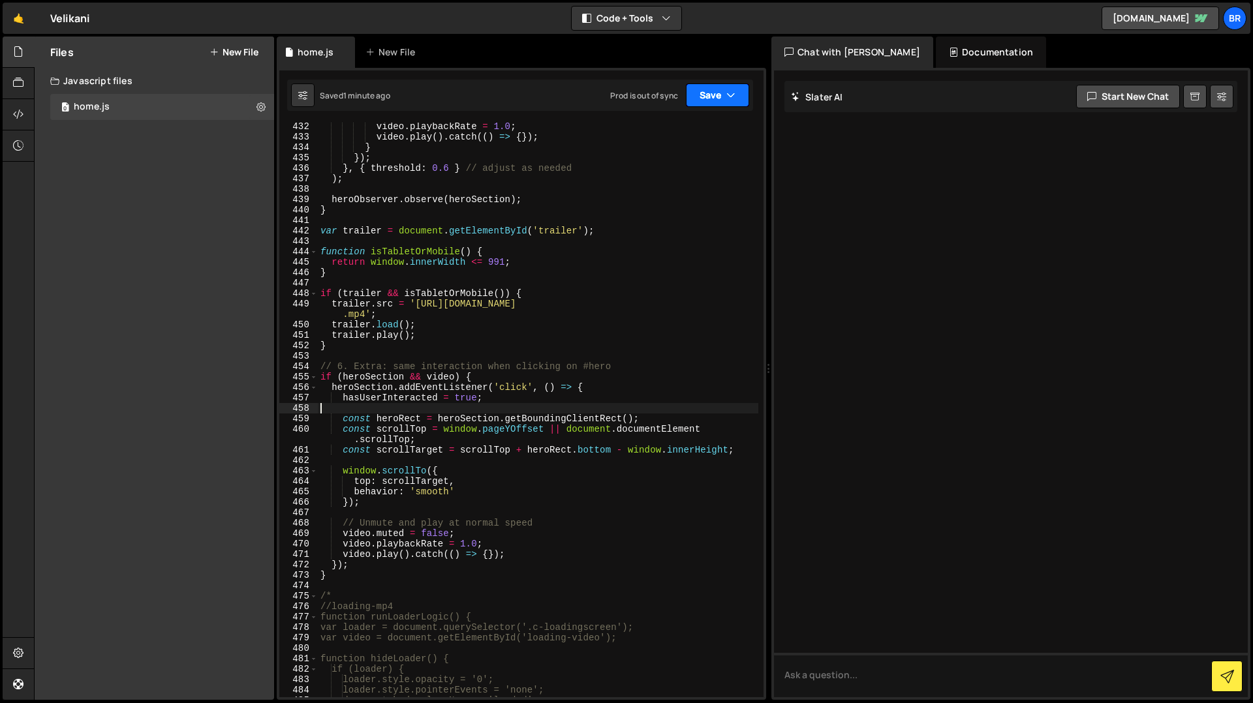
click at [734, 100] on icon "button" at bounding box center [730, 95] width 9 height 13
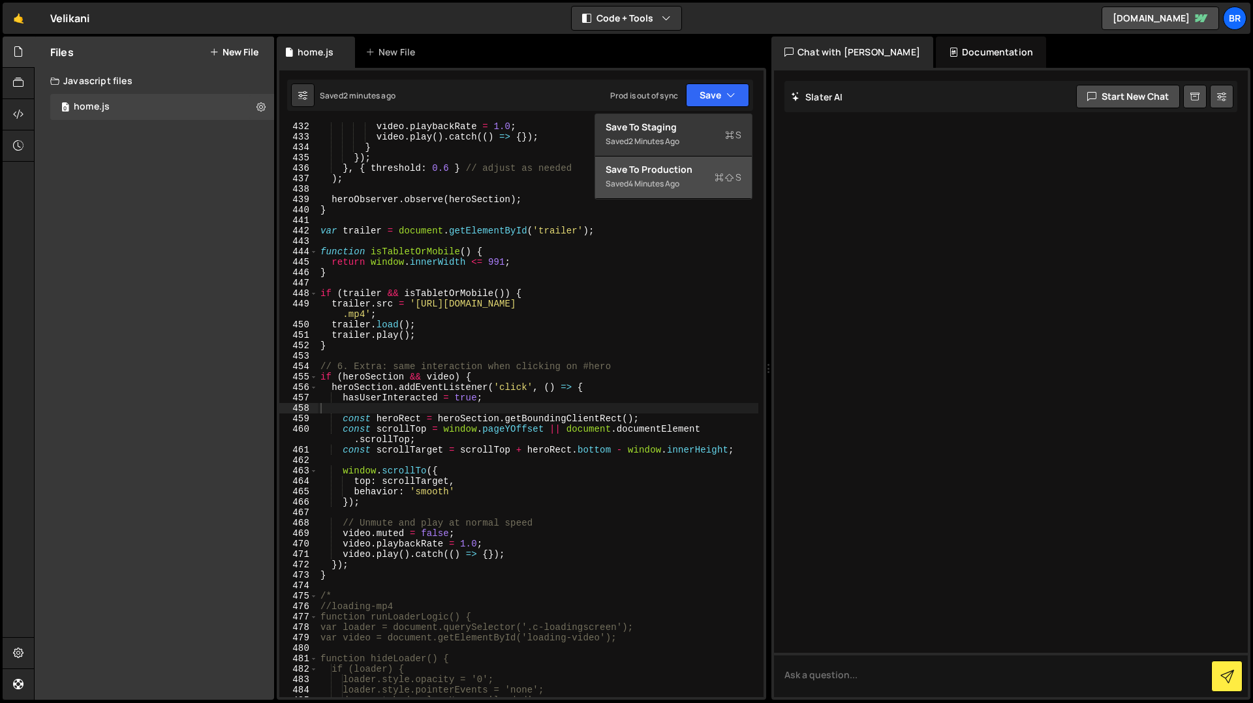
click at [679, 184] on div "4 minutes ago" at bounding box center [653, 183] width 51 height 11
